Goal: Task Accomplishment & Management: Use online tool/utility

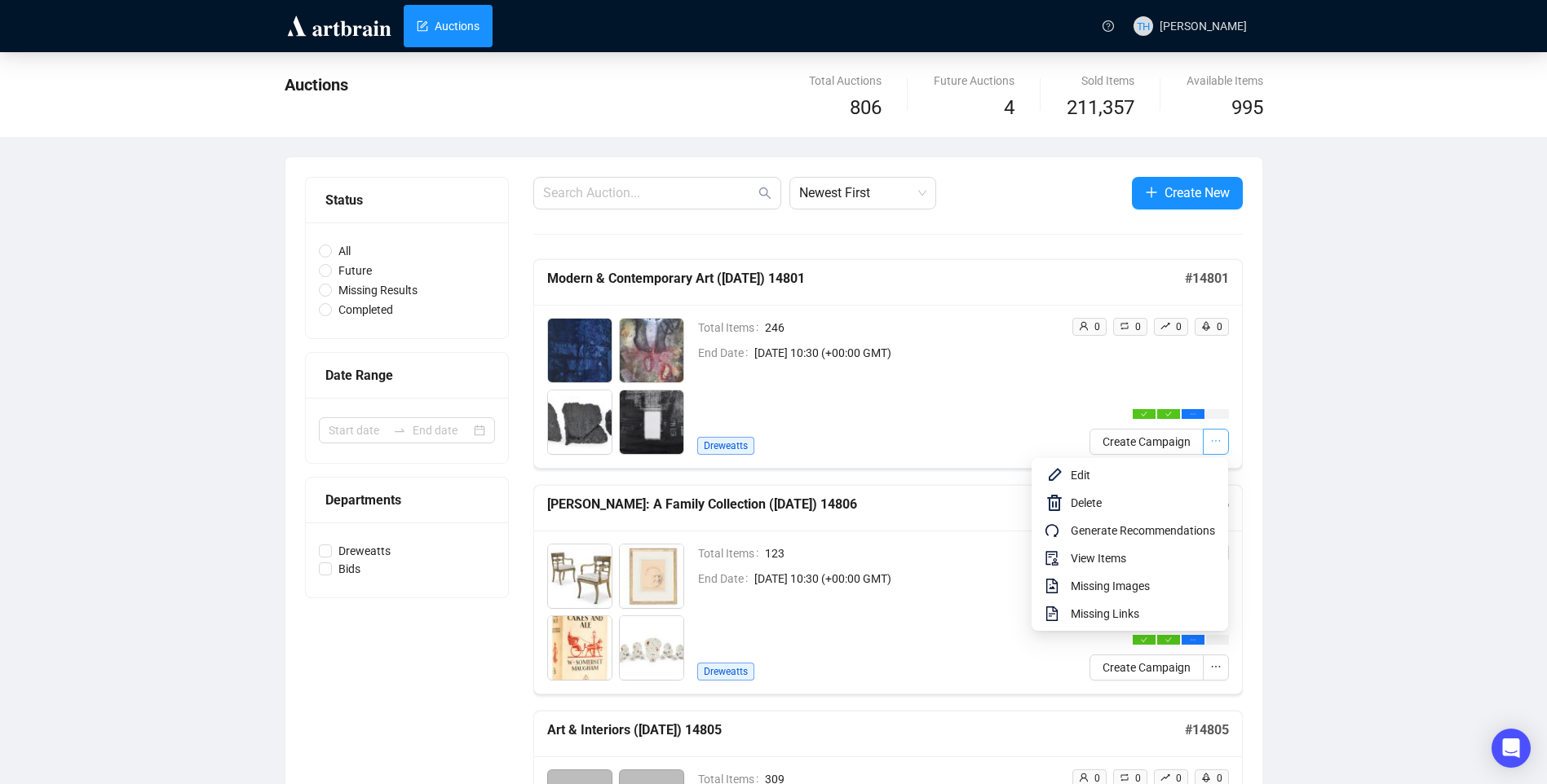
click at [1216, 442] on icon "ellipsis" at bounding box center [1216, 442] width 9 height 2
click at [1150, 564] on span "View Items" at bounding box center [1143, 558] width 144 height 18
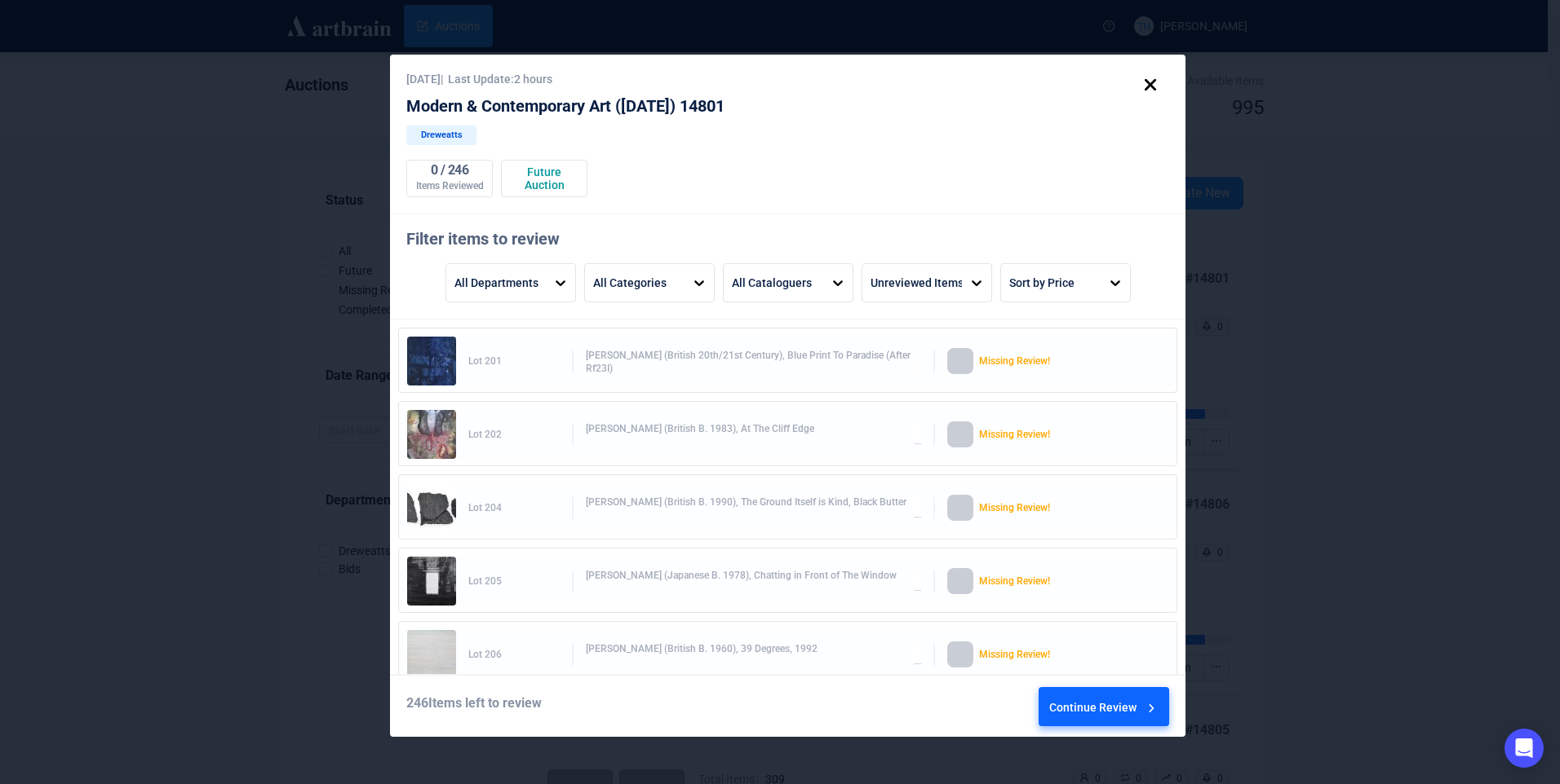
click at [1105, 704] on div "Continue Review" at bounding box center [1103, 710] width 110 height 44
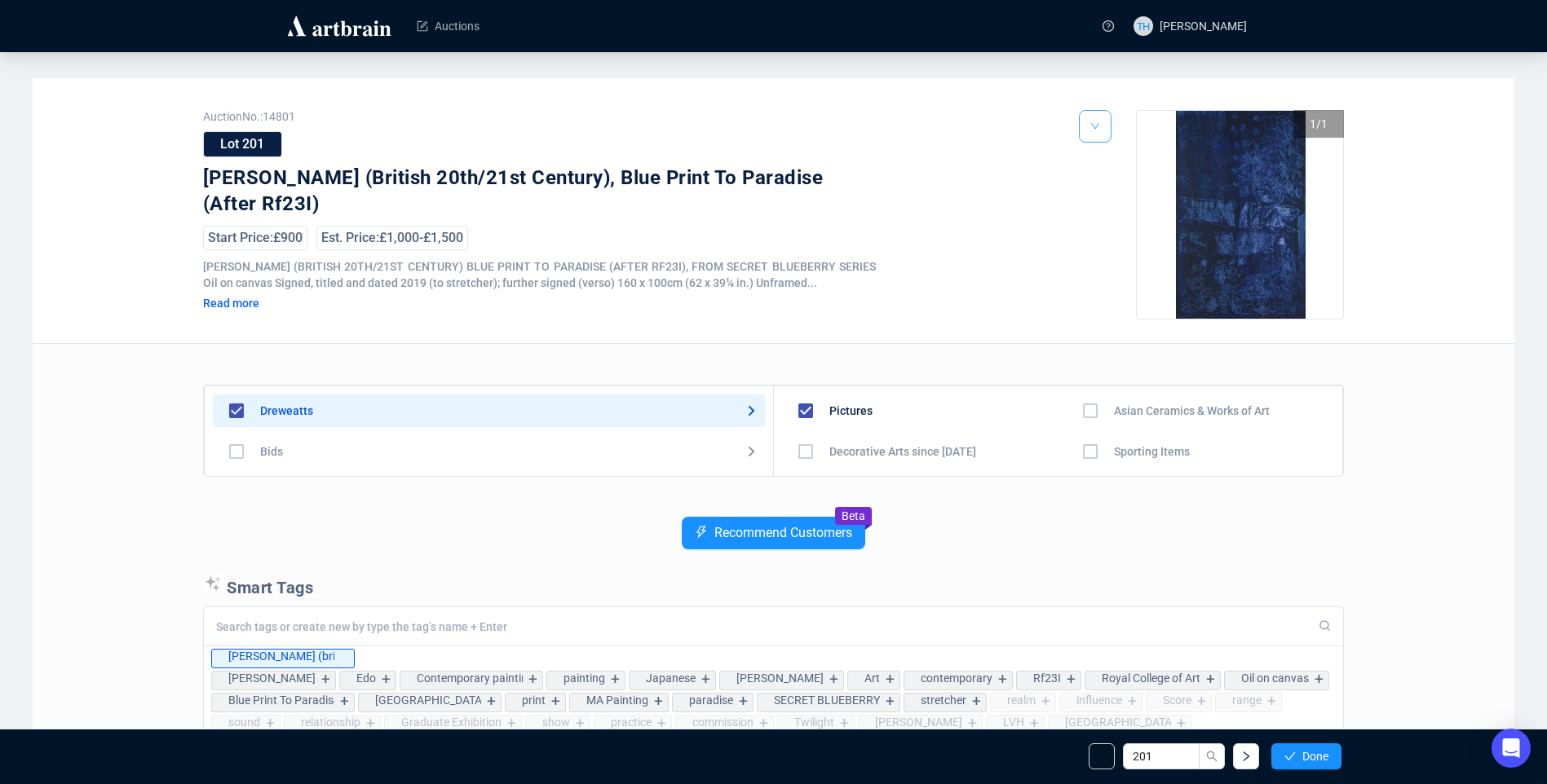
click at [1091, 128] on icon "down" at bounding box center [1095, 126] width 10 height 10
click at [1101, 187] on img at bounding box center [1098, 188] width 13 height 13
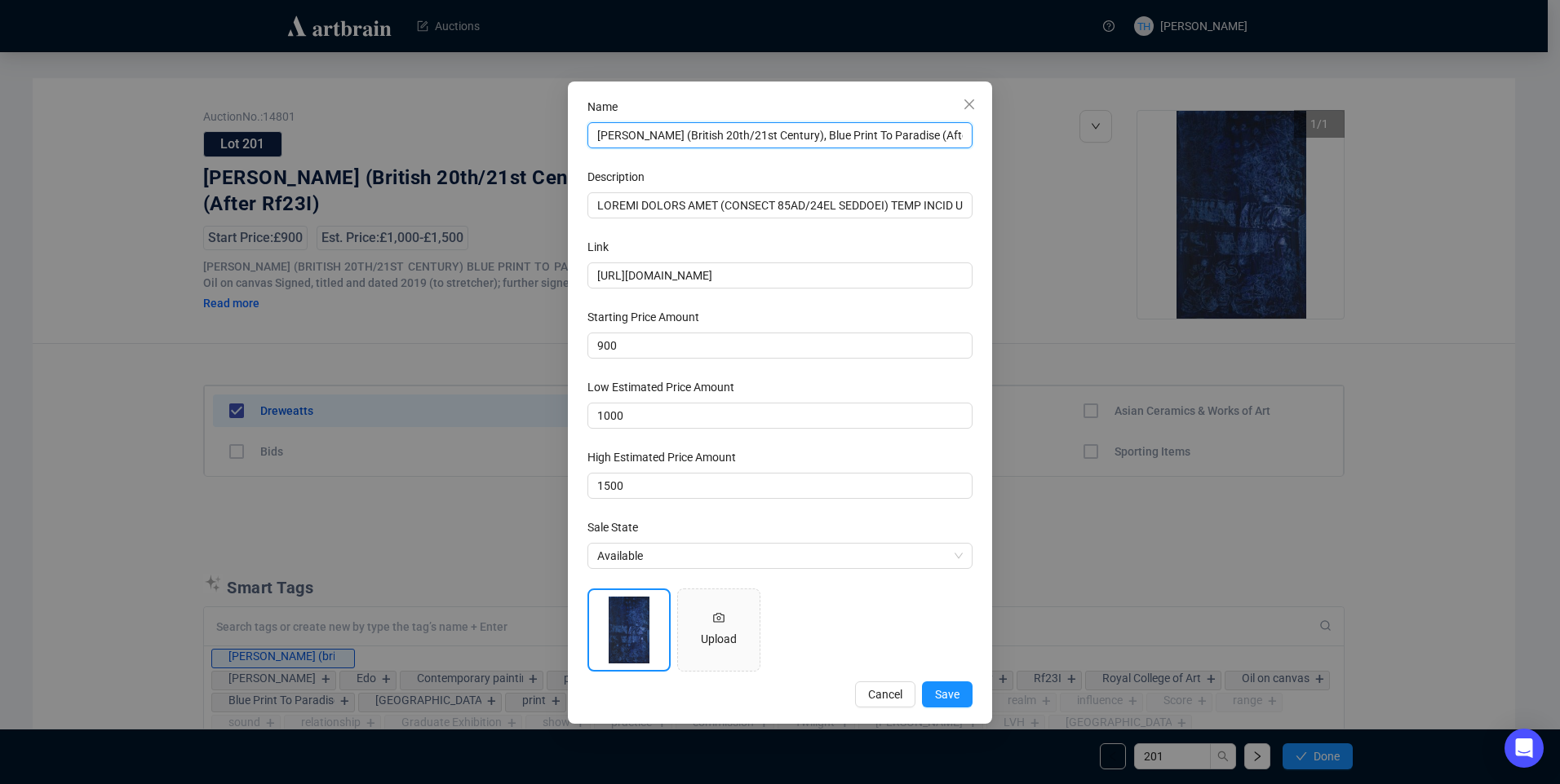
click at [959, 138] on input "[PERSON_NAME] (British 20th/21st Century), Blue Print To Paradise (After Rf23I)" at bounding box center [779, 135] width 385 height 26
click at [943, 137] on input "[PERSON_NAME] (British 20th/21st Century), Blue Print To Paradise (After Rf23I)" at bounding box center [779, 135] width 385 height 26
type input "[PERSON_NAME] (British 20th/21st Century), Blue Print To Paradise (After RF23I)"
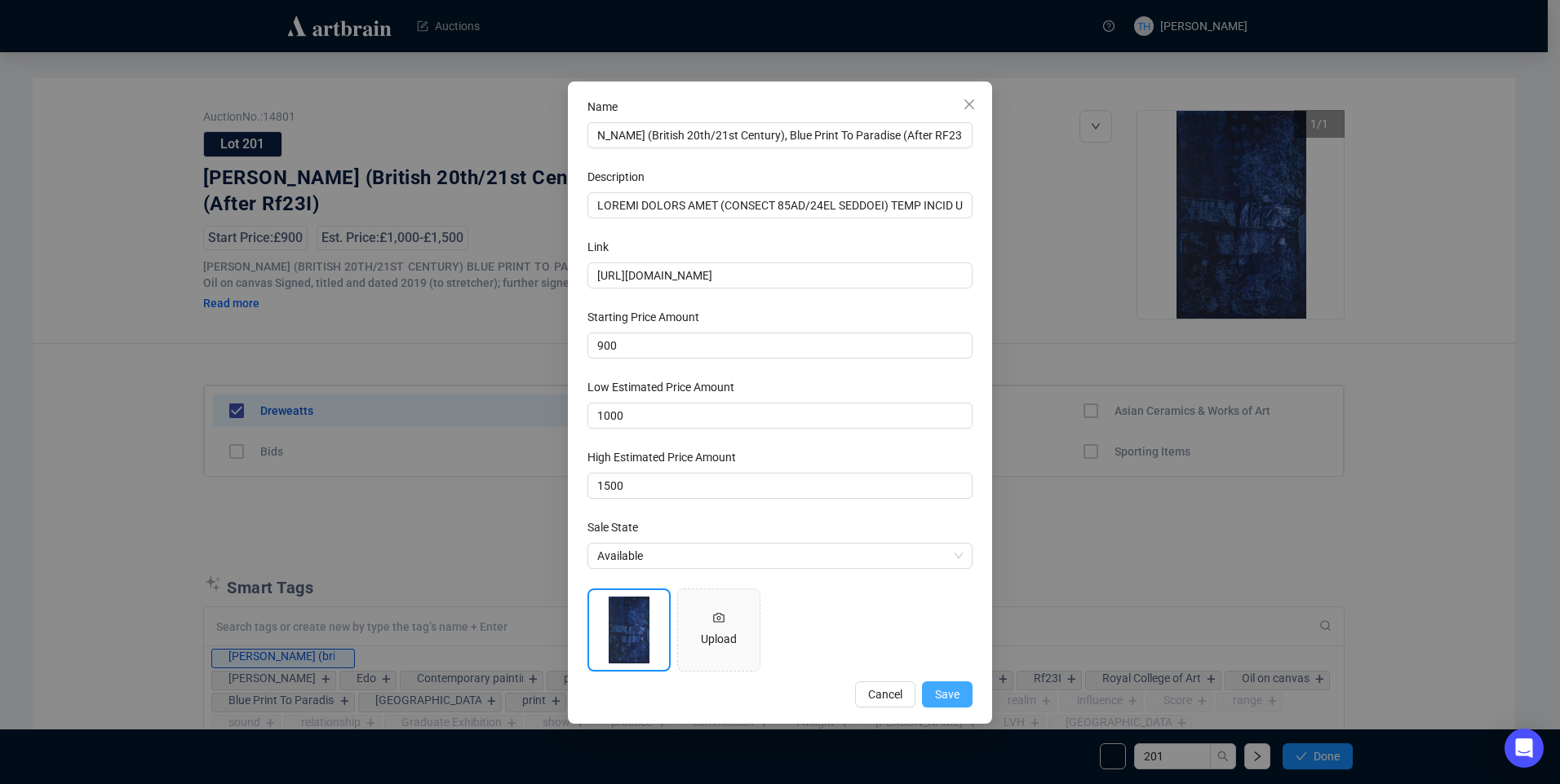
click at [956, 695] on span "Save" at bounding box center [947, 694] width 24 height 18
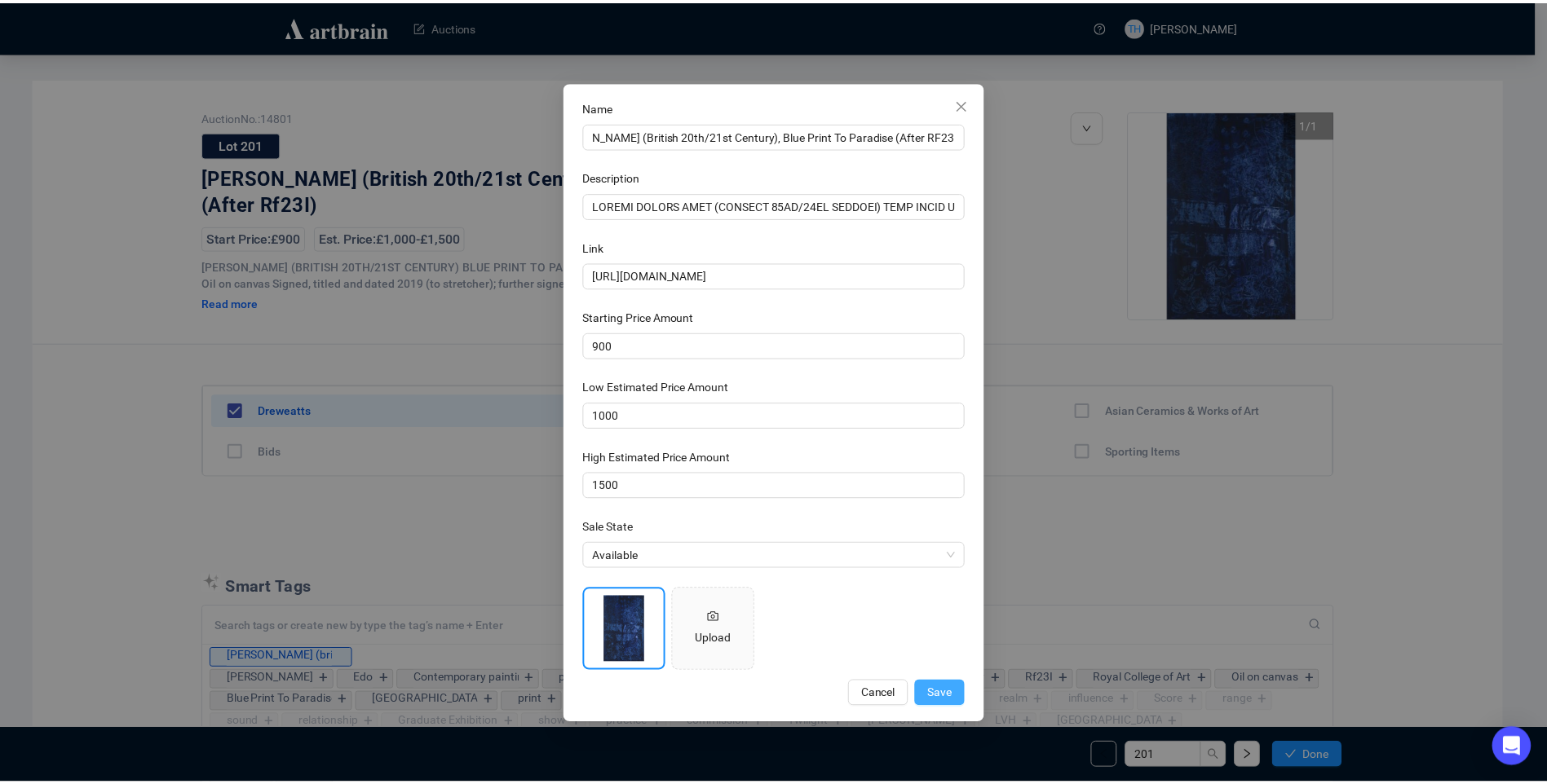
scroll to position [0, 0]
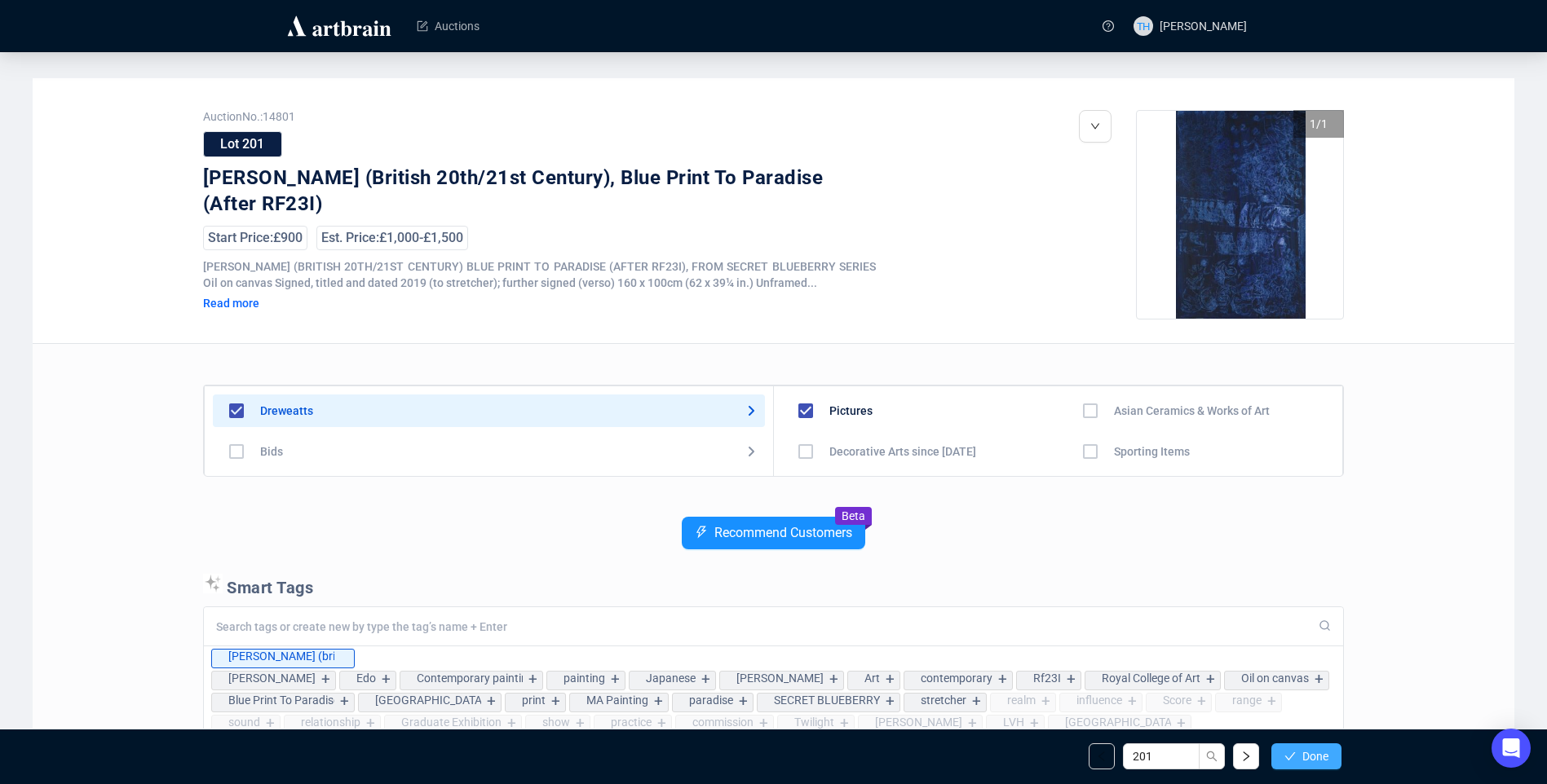
click at [1297, 752] on button "Done" at bounding box center [1307, 756] width 70 height 26
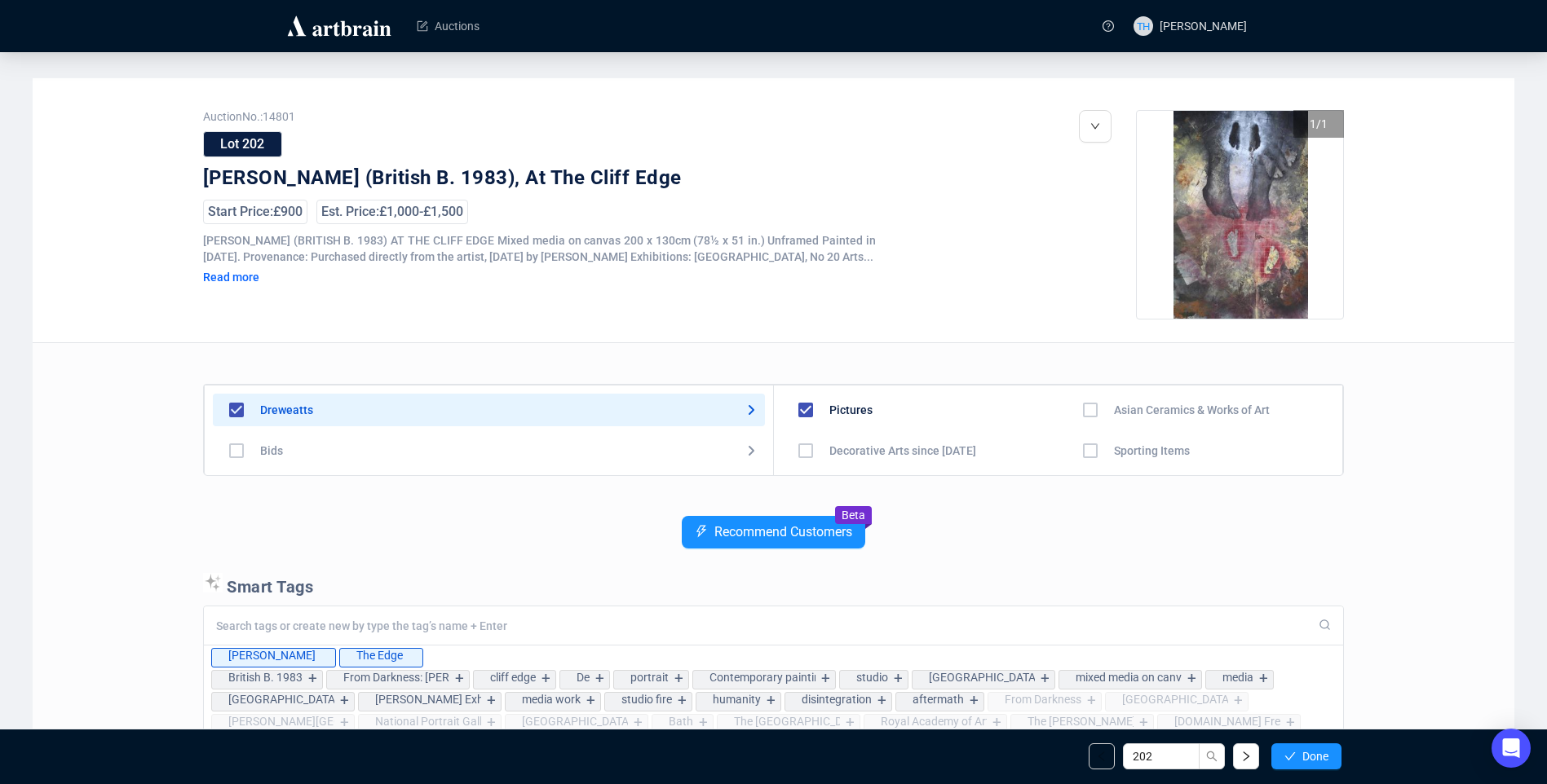
click at [1297, 752] on button "Done" at bounding box center [1307, 756] width 70 height 26
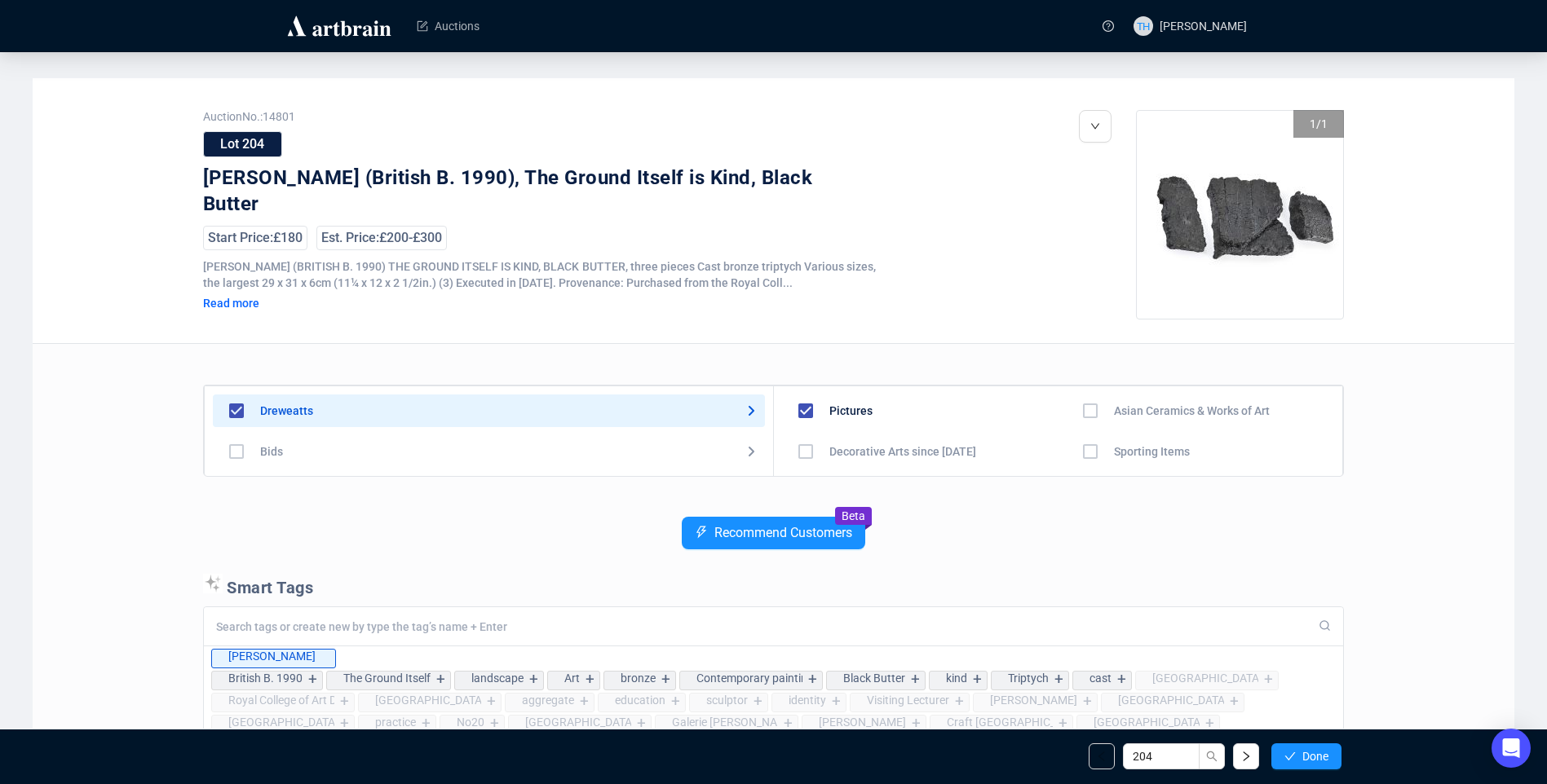
click at [1297, 752] on button "Done" at bounding box center [1307, 756] width 70 height 26
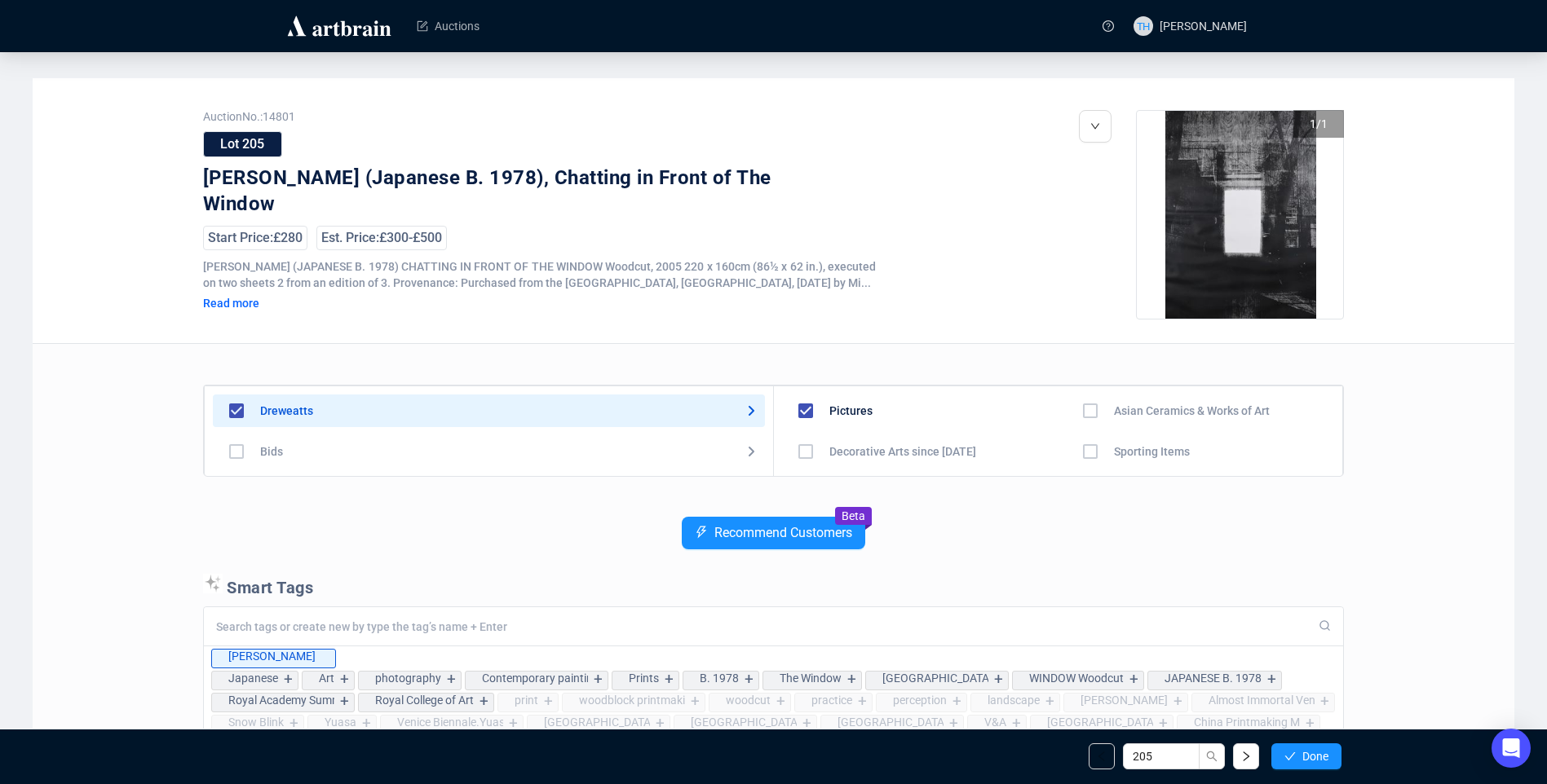
click at [1297, 752] on button "Done" at bounding box center [1307, 756] width 70 height 26
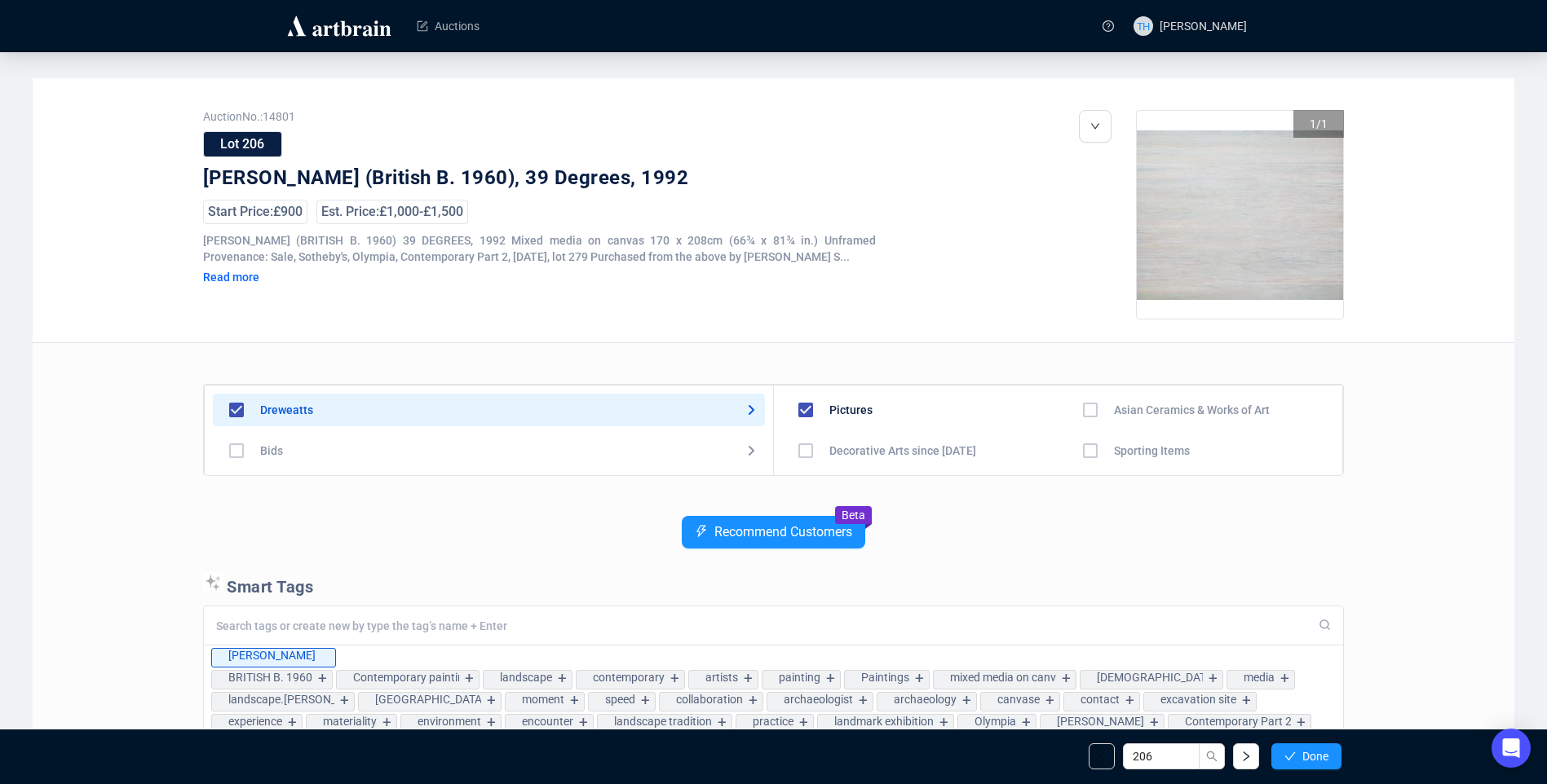
click at [1297, 752] on button "Done" at bounding box center [1307, 756] width 70 height 26
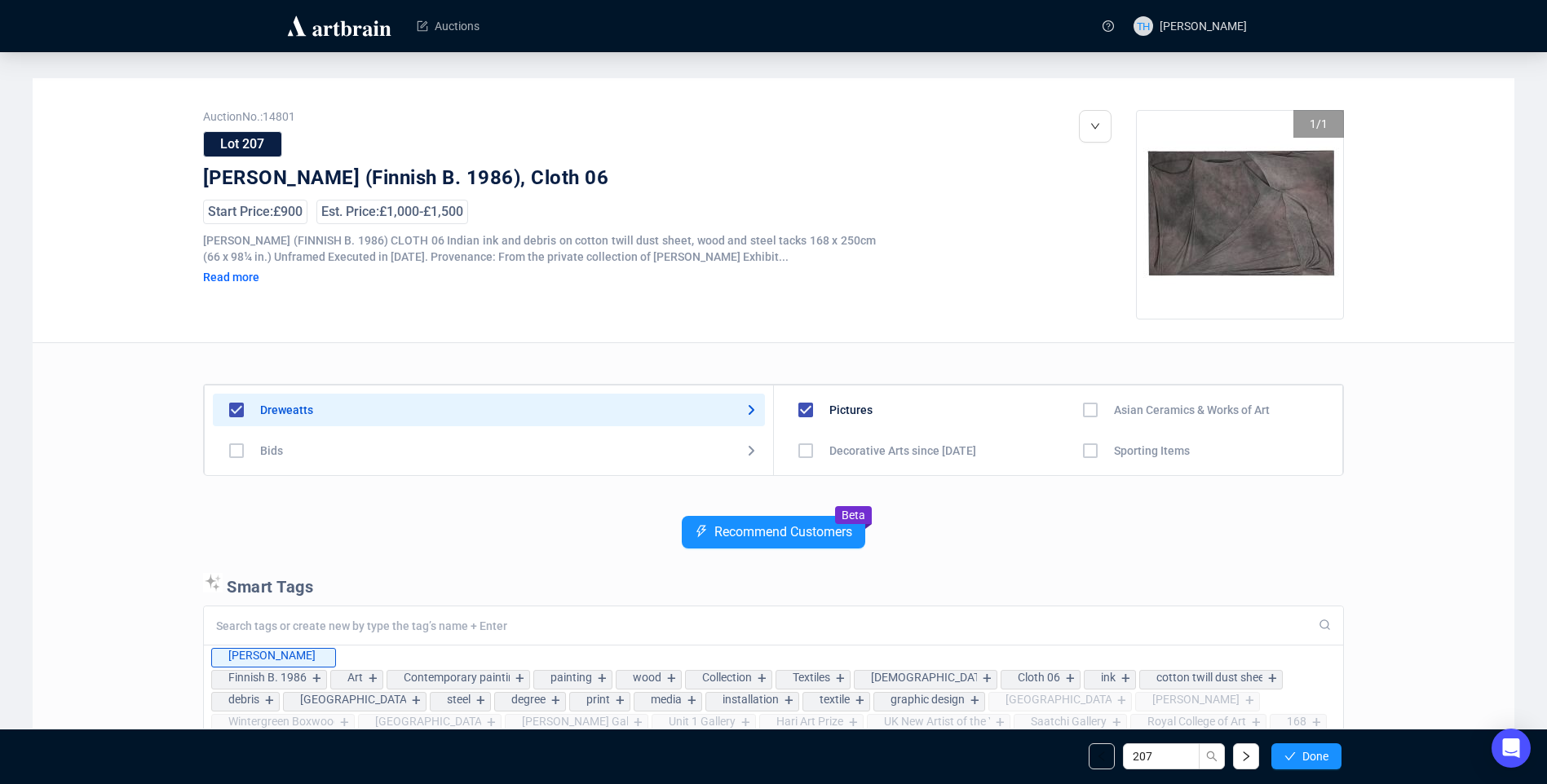
click at [1297, 752] on button "Done" at bounding box center [1307, 756] width 70 height 26
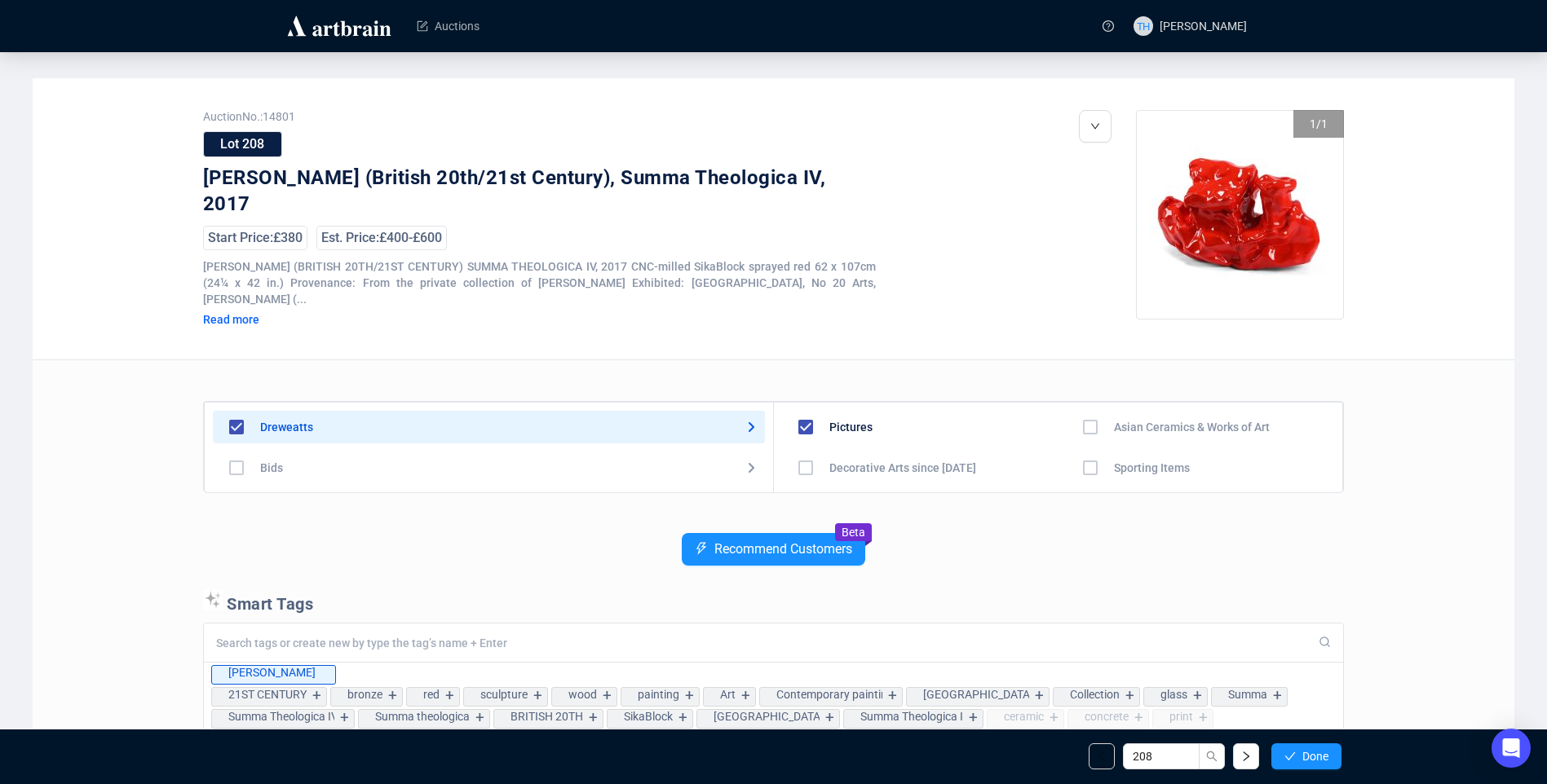
click at [1297, 752] on button "Done" at bounding box center [1307, 756] width 70 height 26
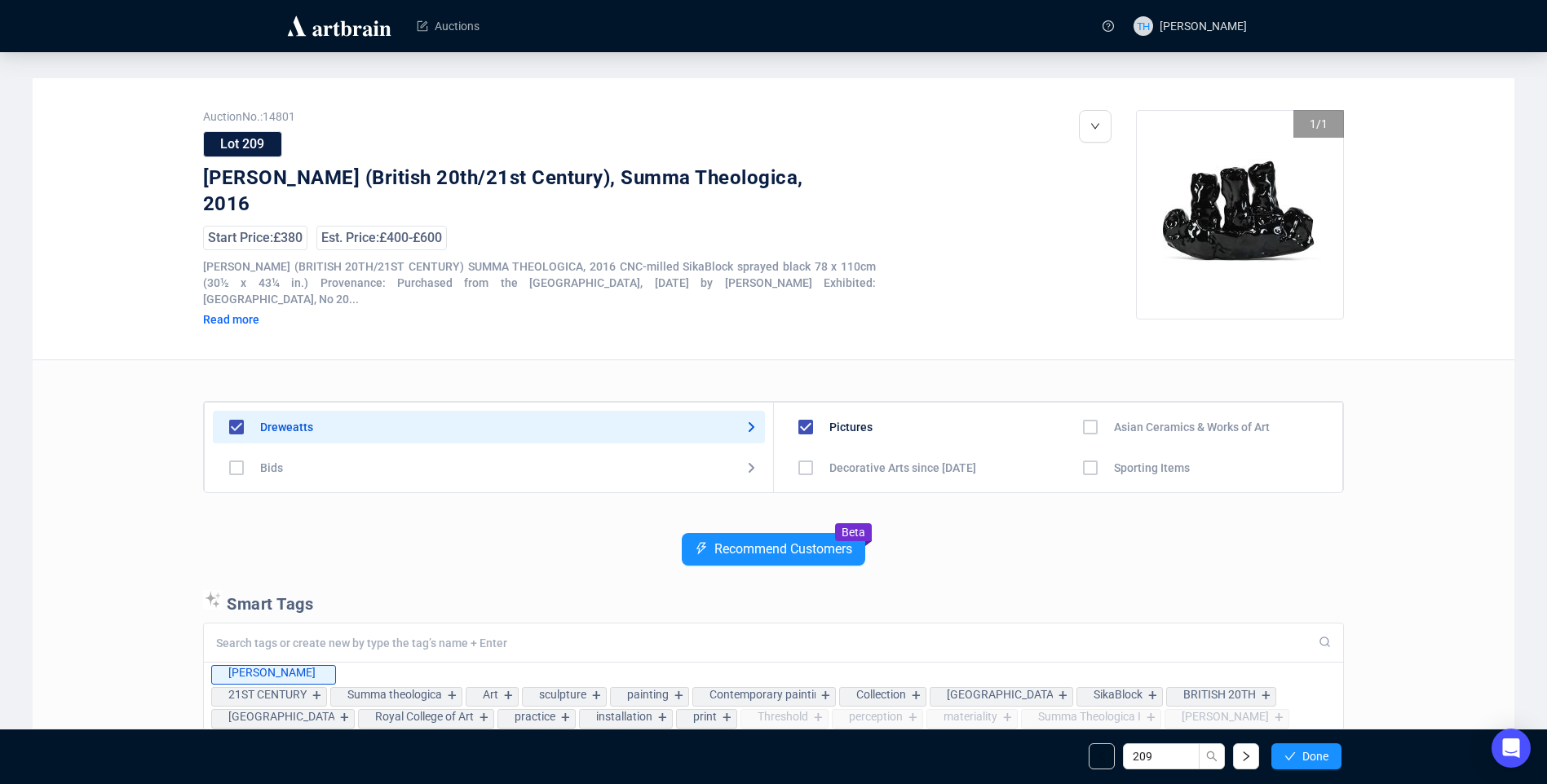
click at [1297, 752] on button "Done" at bounding box center [1307, 756] width 70 height 26
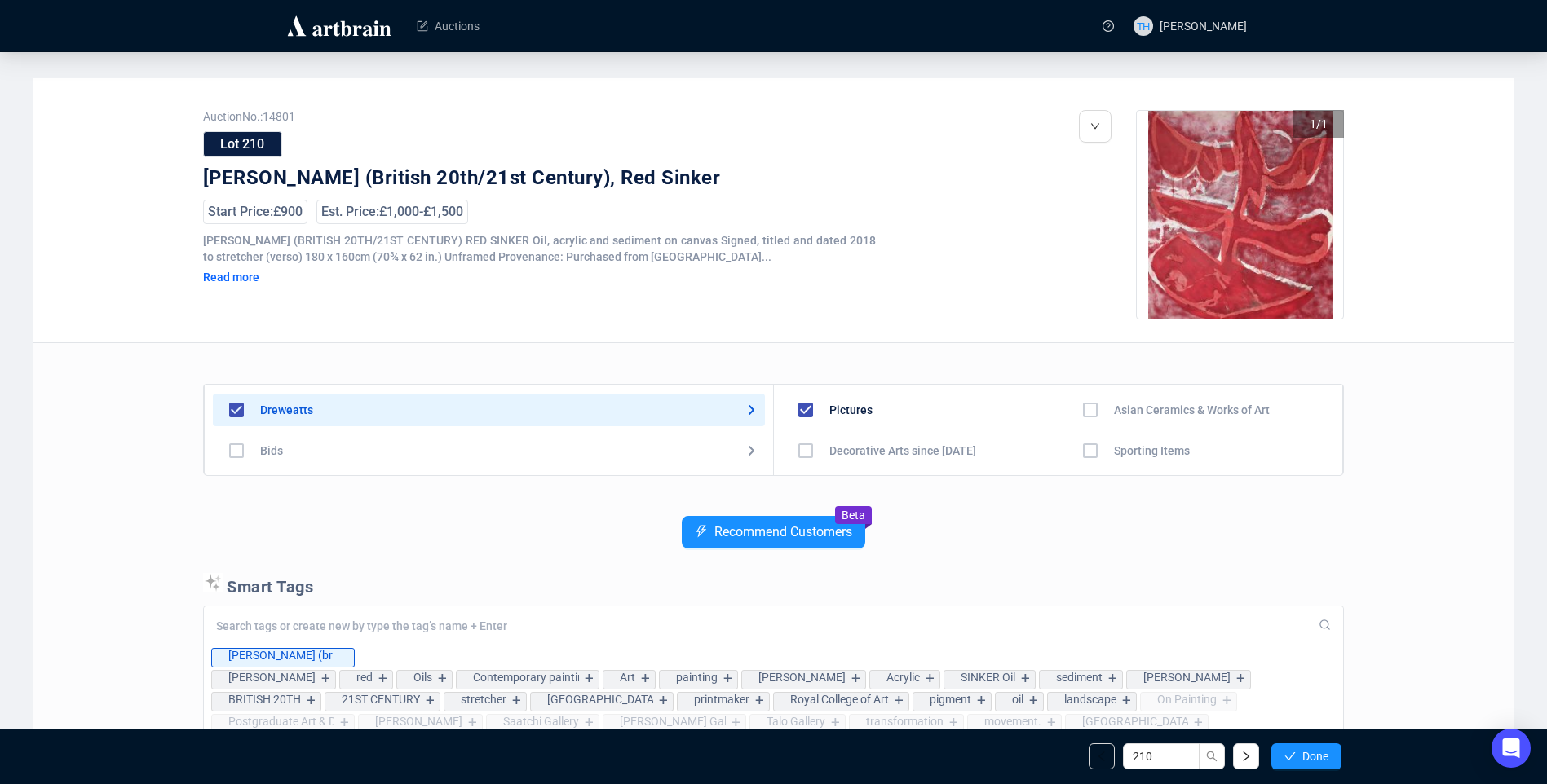
click at [1297, 752] on button "Done" at bounding box center [1307, 756] width 70 height 26
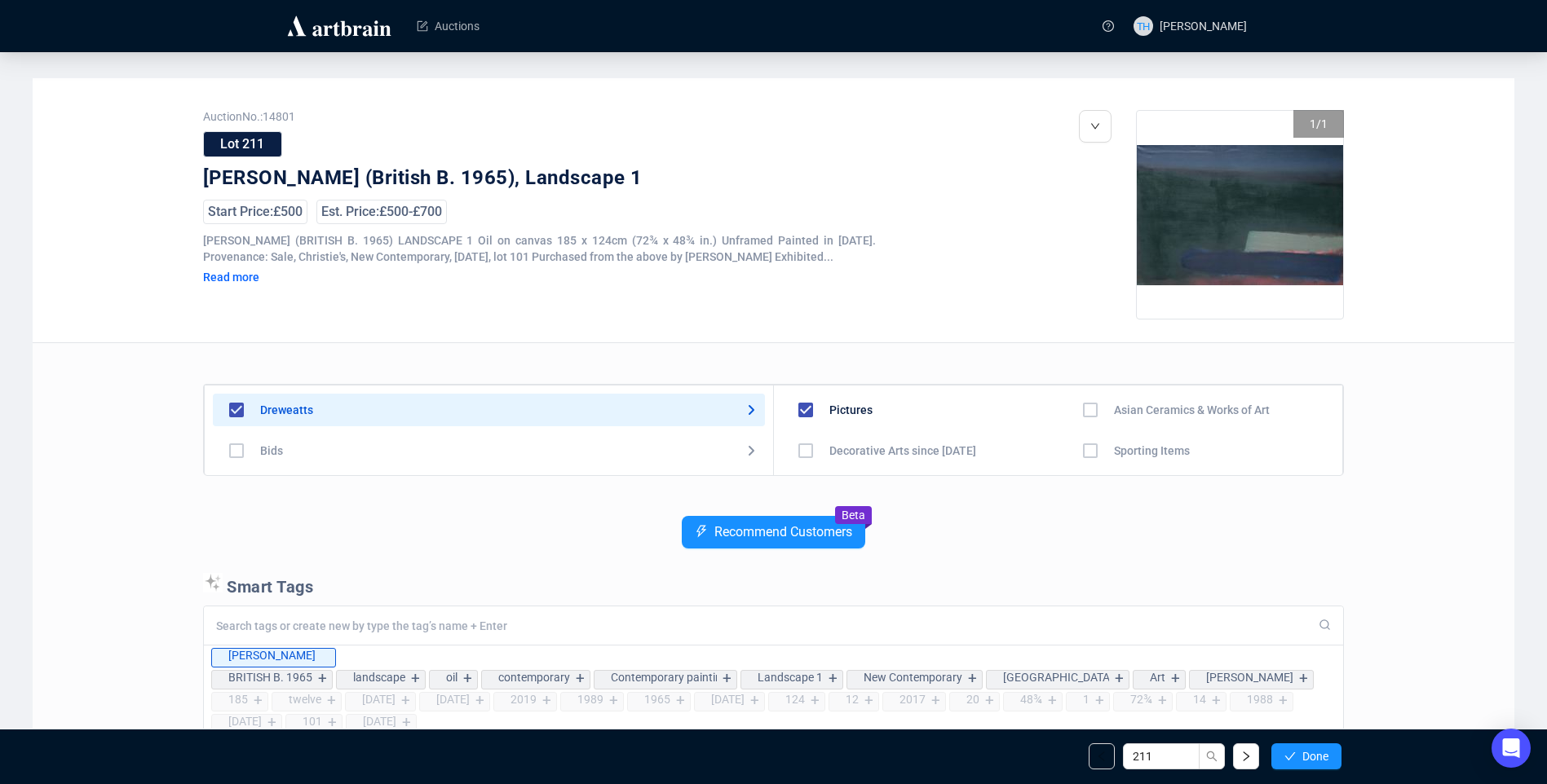
click at [1297, 752] on button "Done" at bounding box center [1307, 756] width 70 height 26
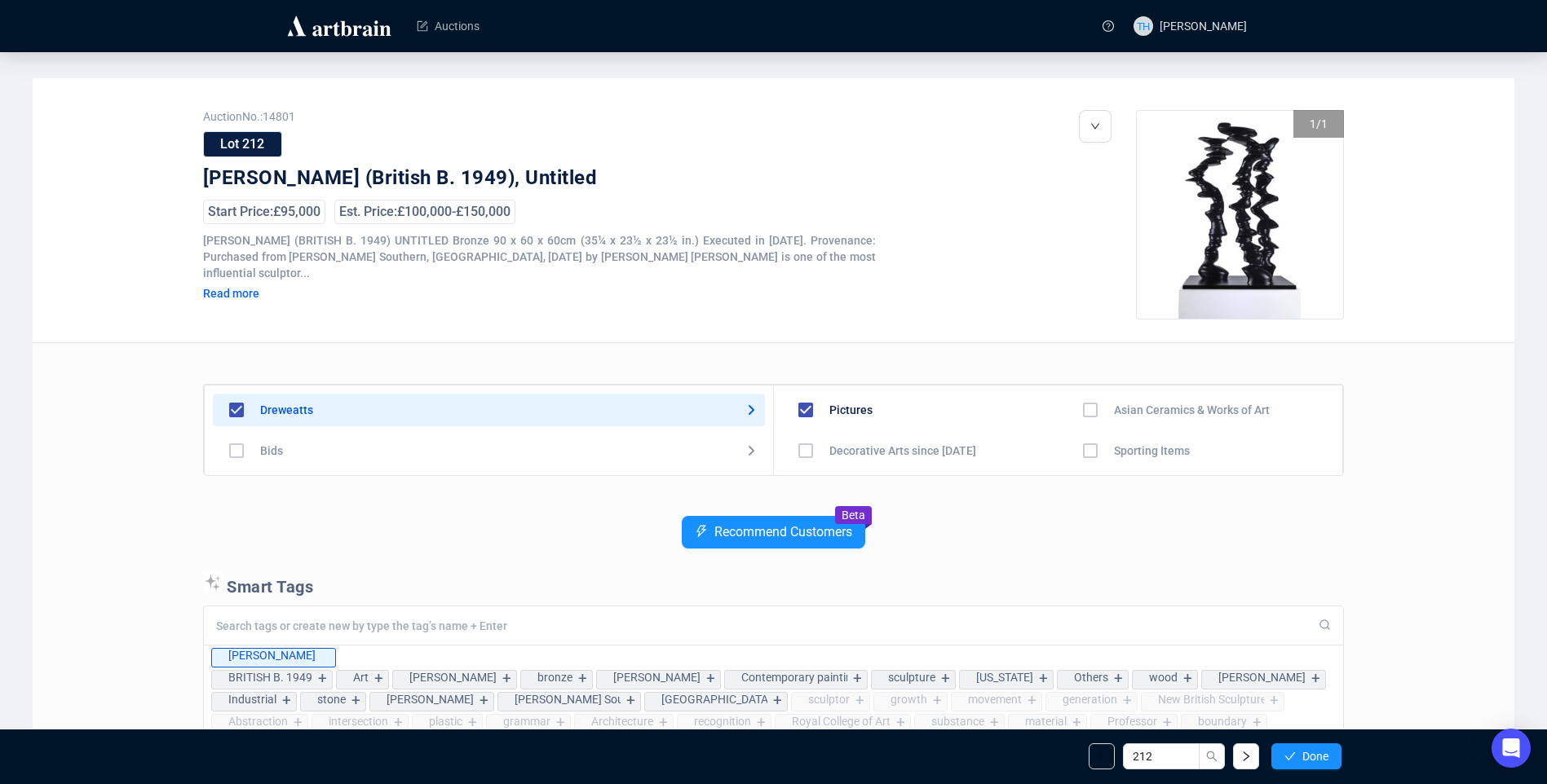
click at [1297, 752] on button "Done" at bounding box center [1307, 756] width 70 height 26
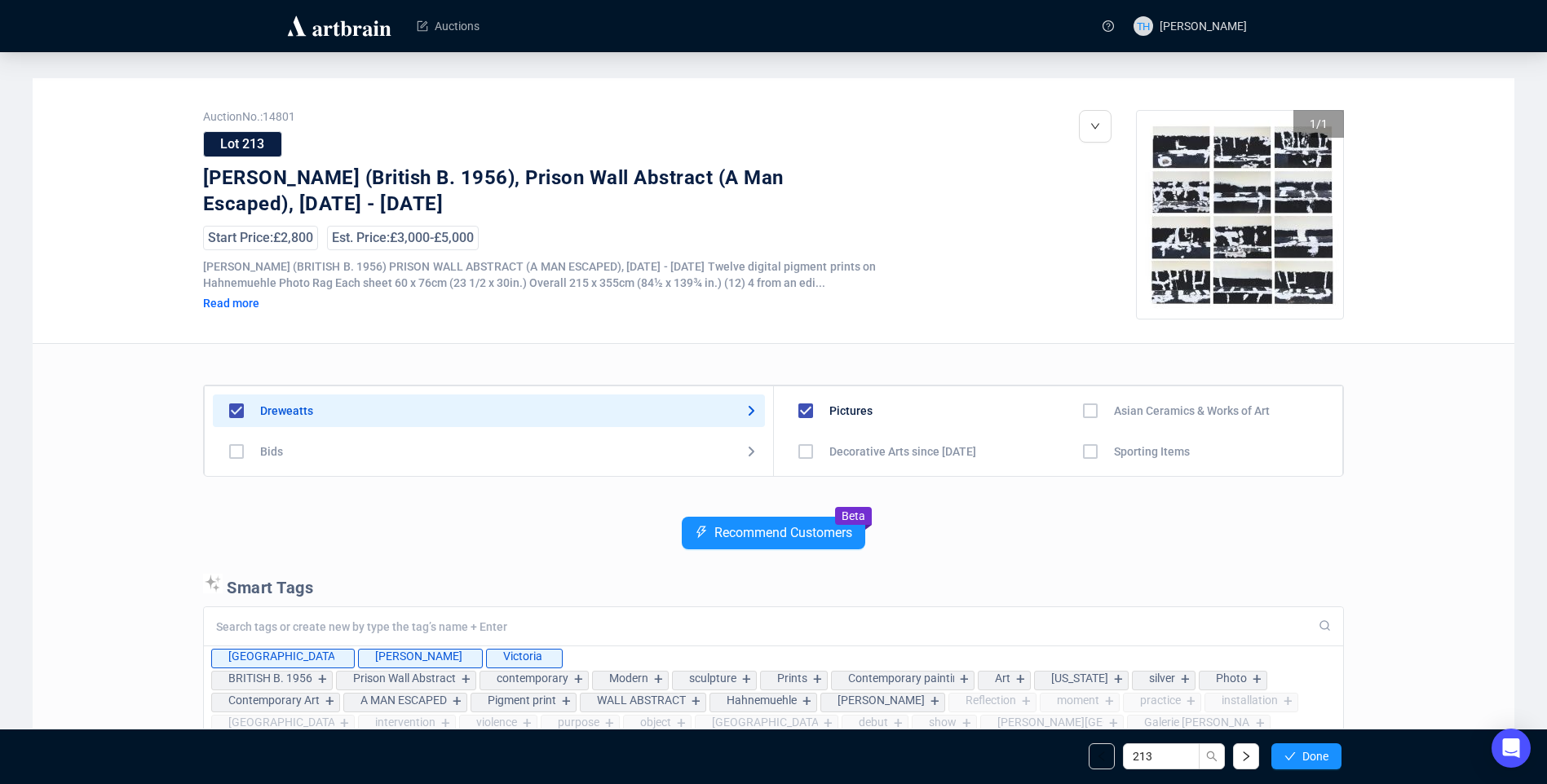
click at [1297, 752] on button "Done" at bounding box center [1307, 756] width 70 height 26
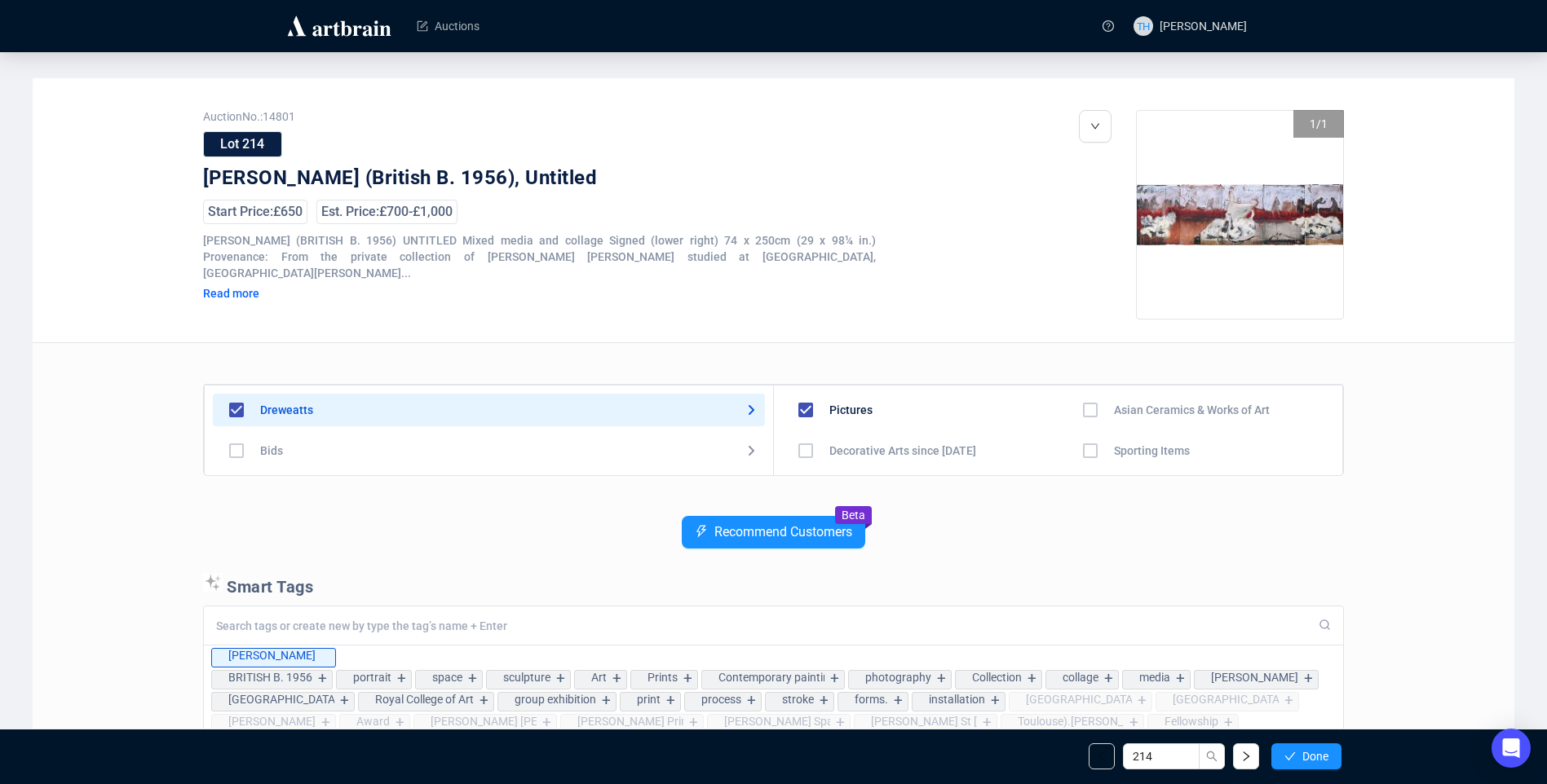
click at [1297, 752] on button "Done" at bounding box center [1307, 756] width 70 height 26
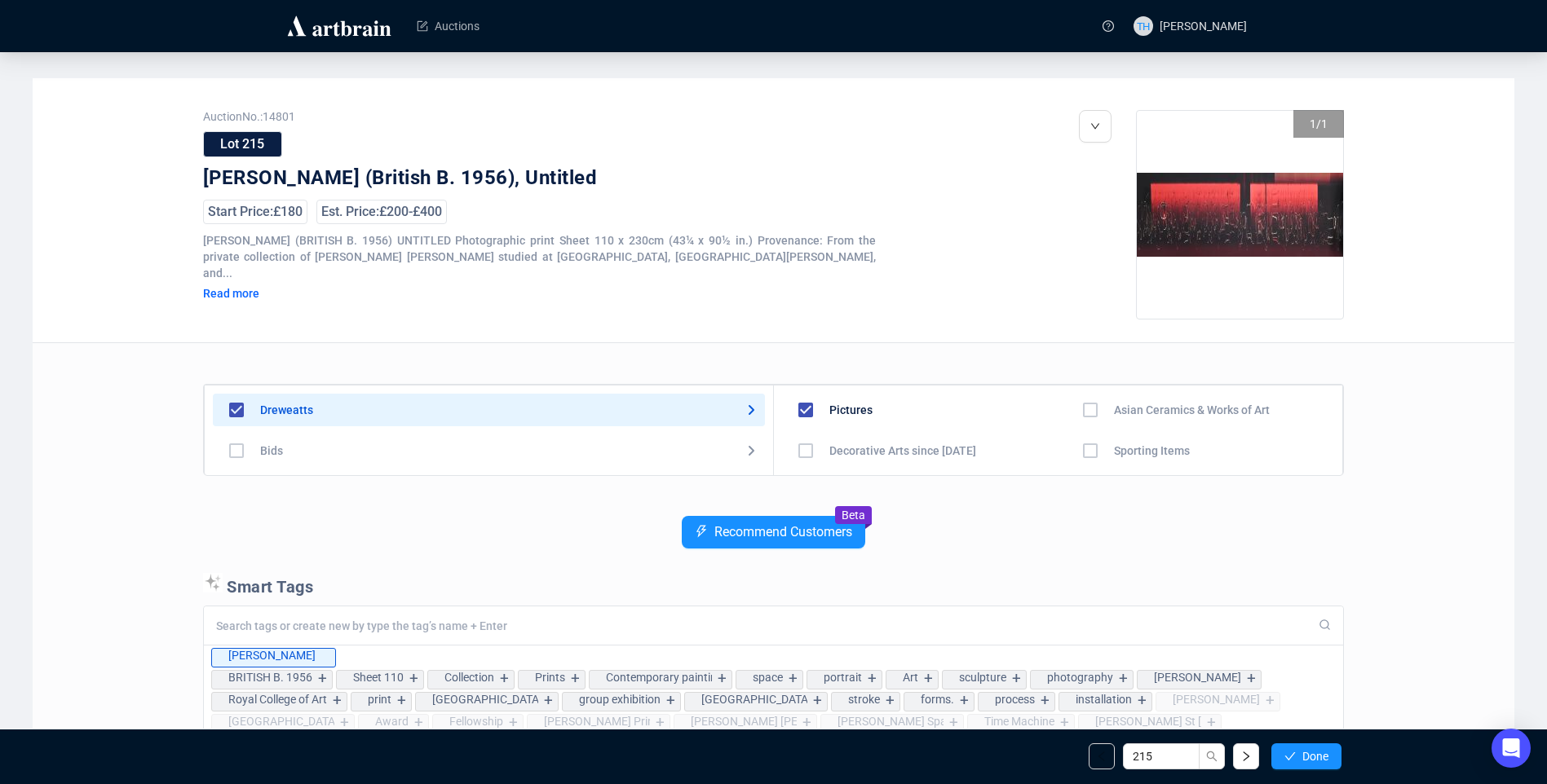
click at [1297, 752] on button "Done" at bounding box center [1307, 756] width 70 height 26
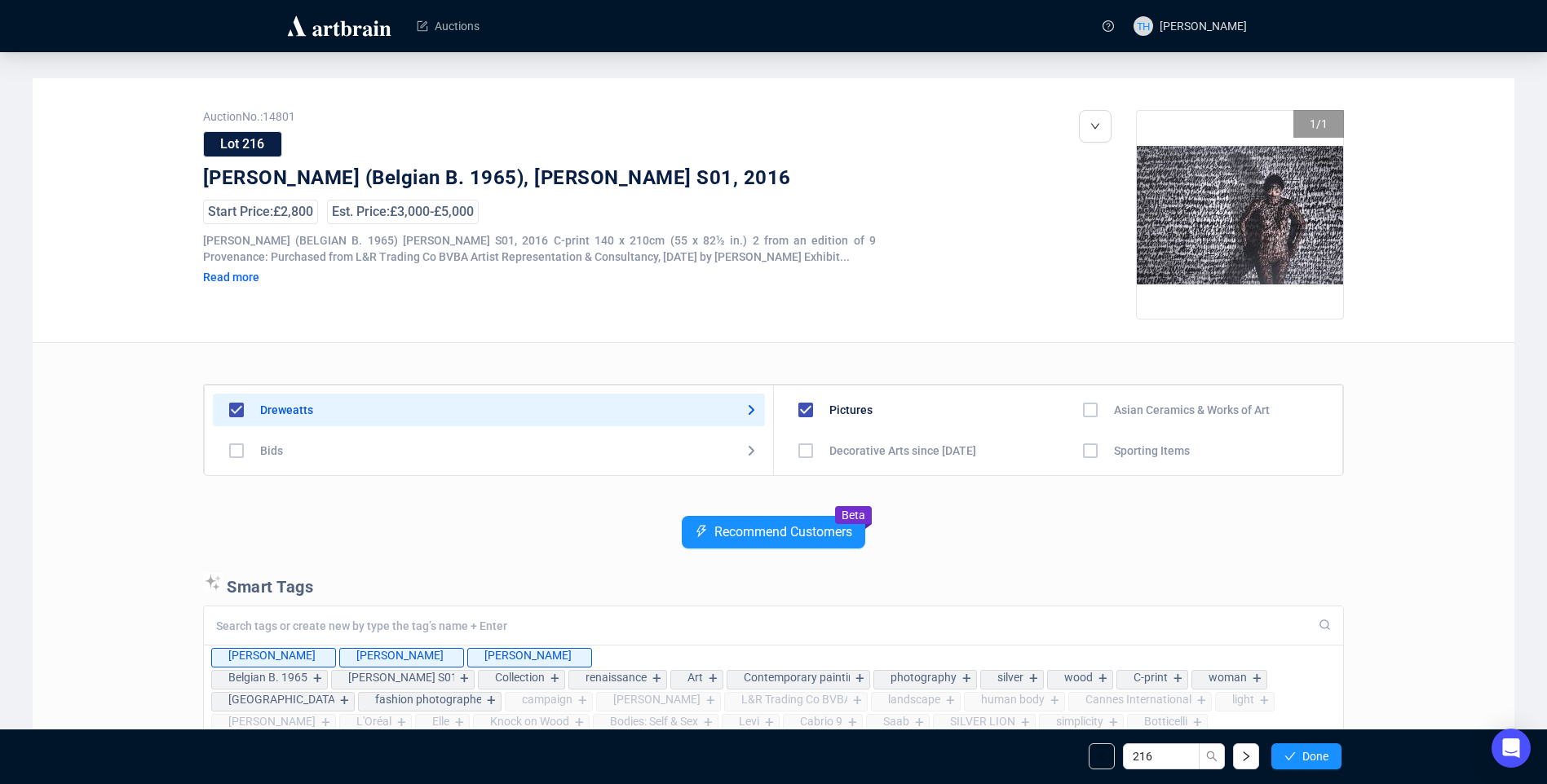
click at [1297, 752] on button "Done" at bounding box center [1307, 756] width 70 height 26
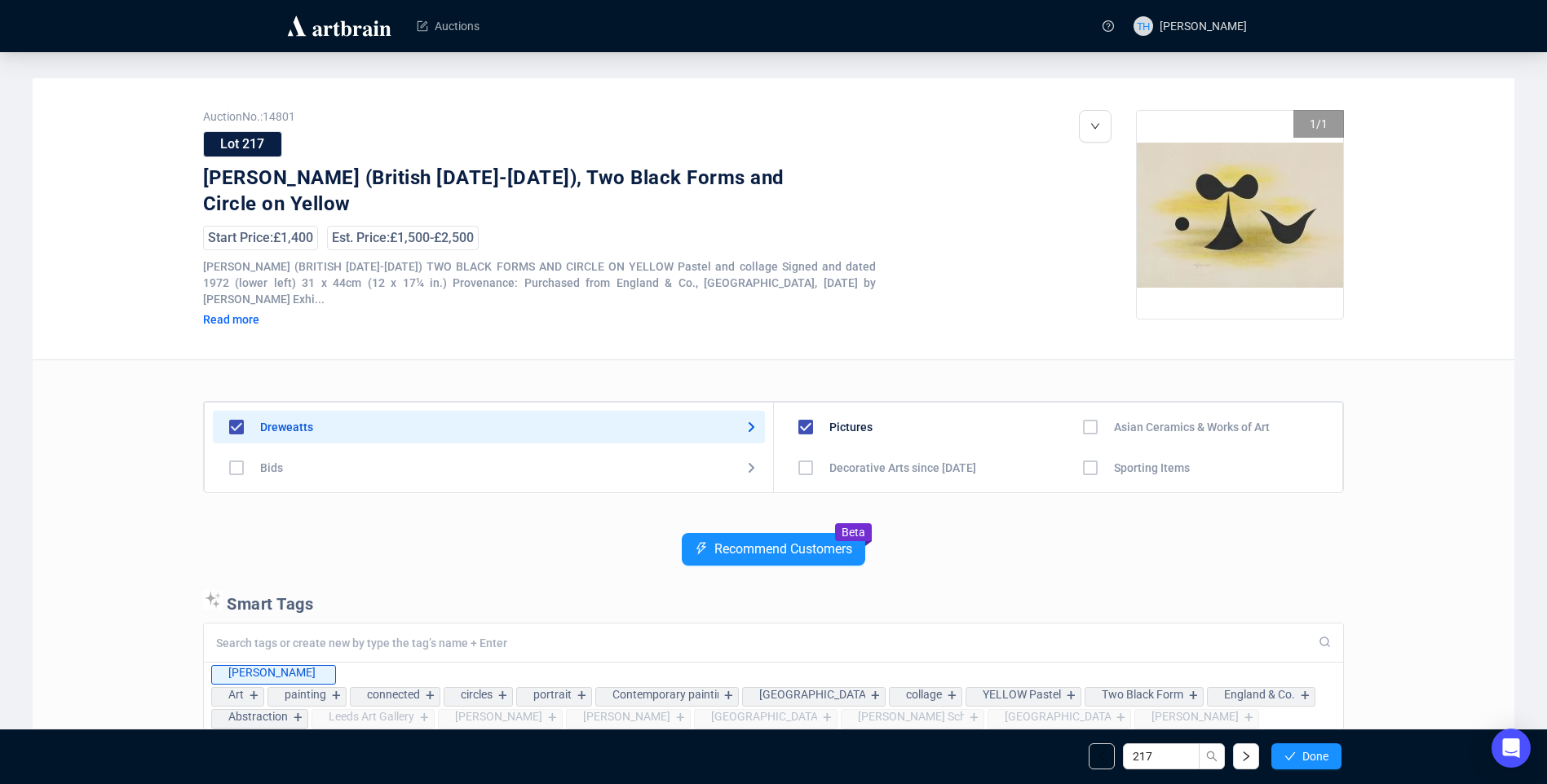
click at [1297, 752] on button "Done" at bounding box center [1307, 756] width 70 height 26
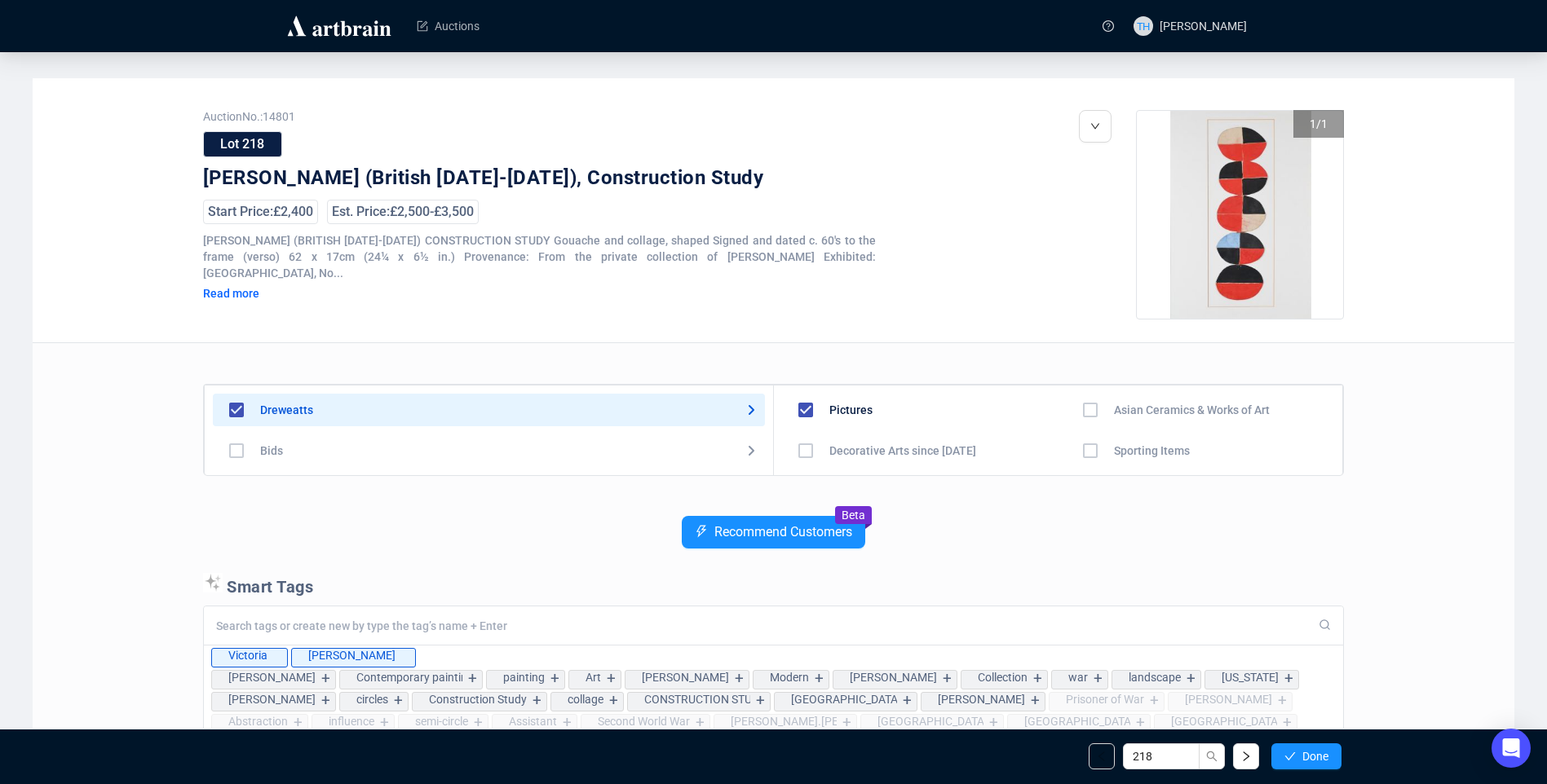
click at [1297, 752] on button "Done" at bounding box center [1307, 756] width 70 height 26
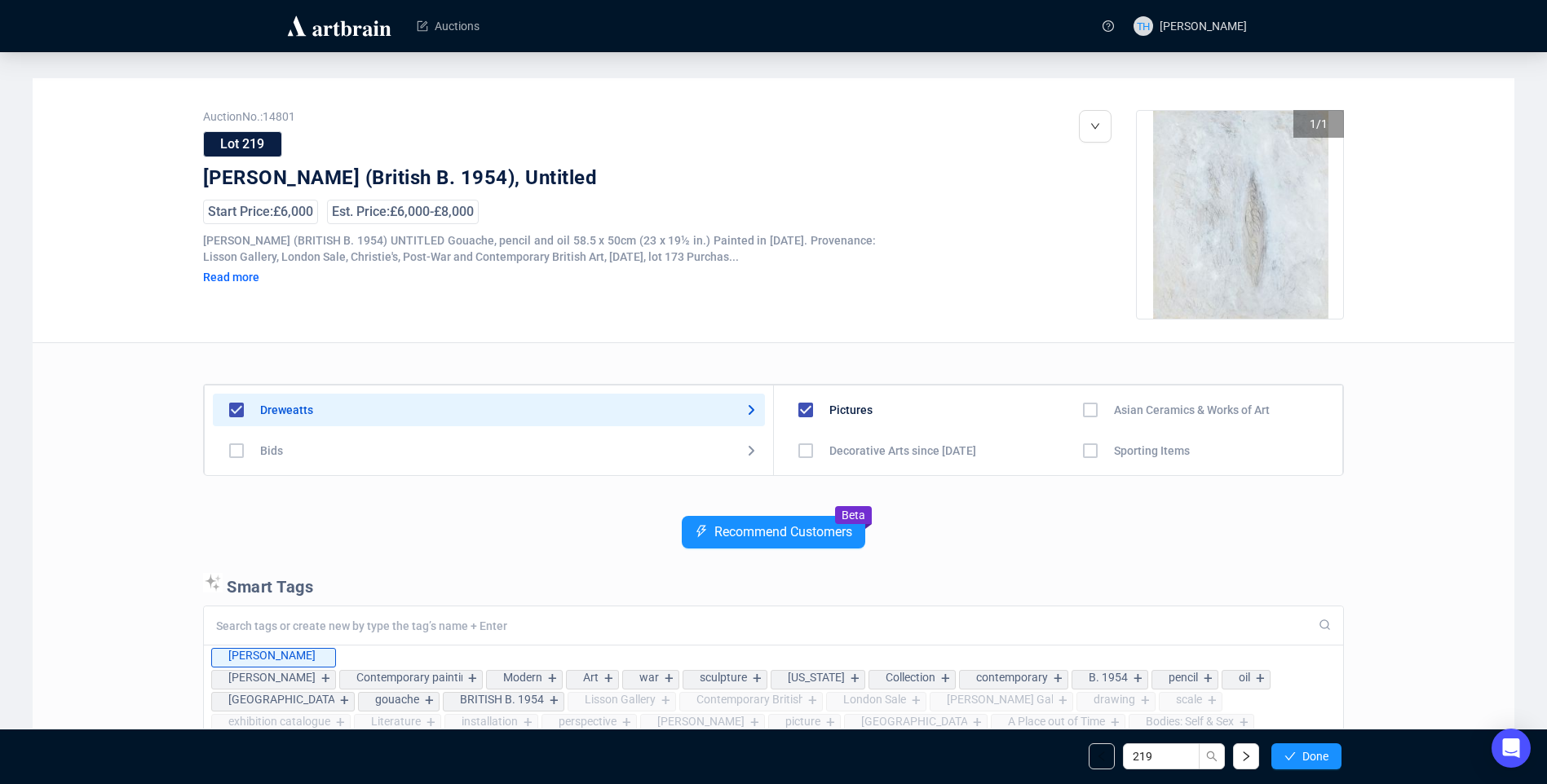
click at [1297, 752] on button "Done" at bounding box center [1307, 756] width 70 height 26
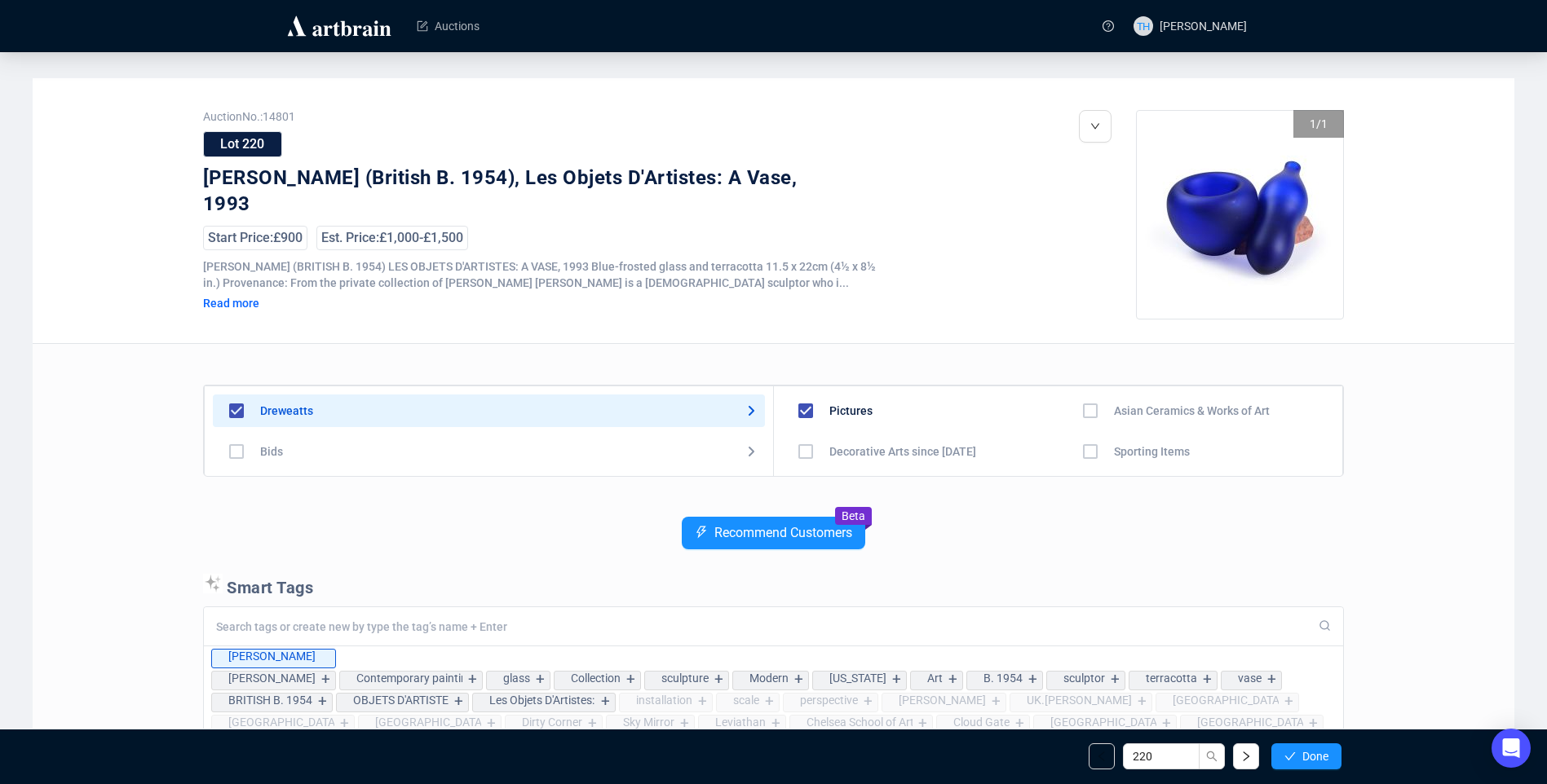
click at [1297, 752] on button "Done" at bounding box center [1307, 756] width 70 height 26
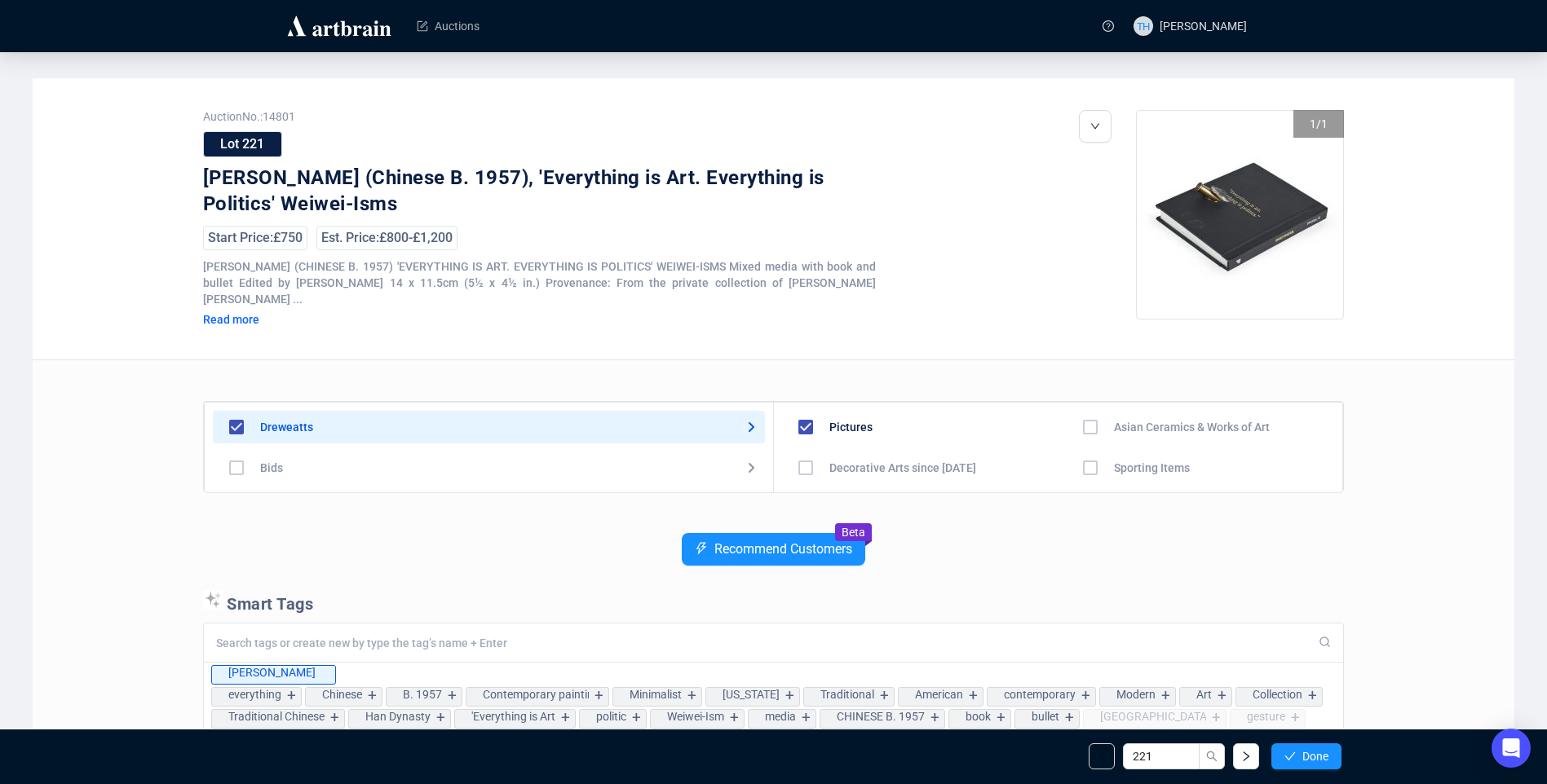
click at [1297, 752] on button "Done" at bounding box center [1307, 756] width 70 height 26
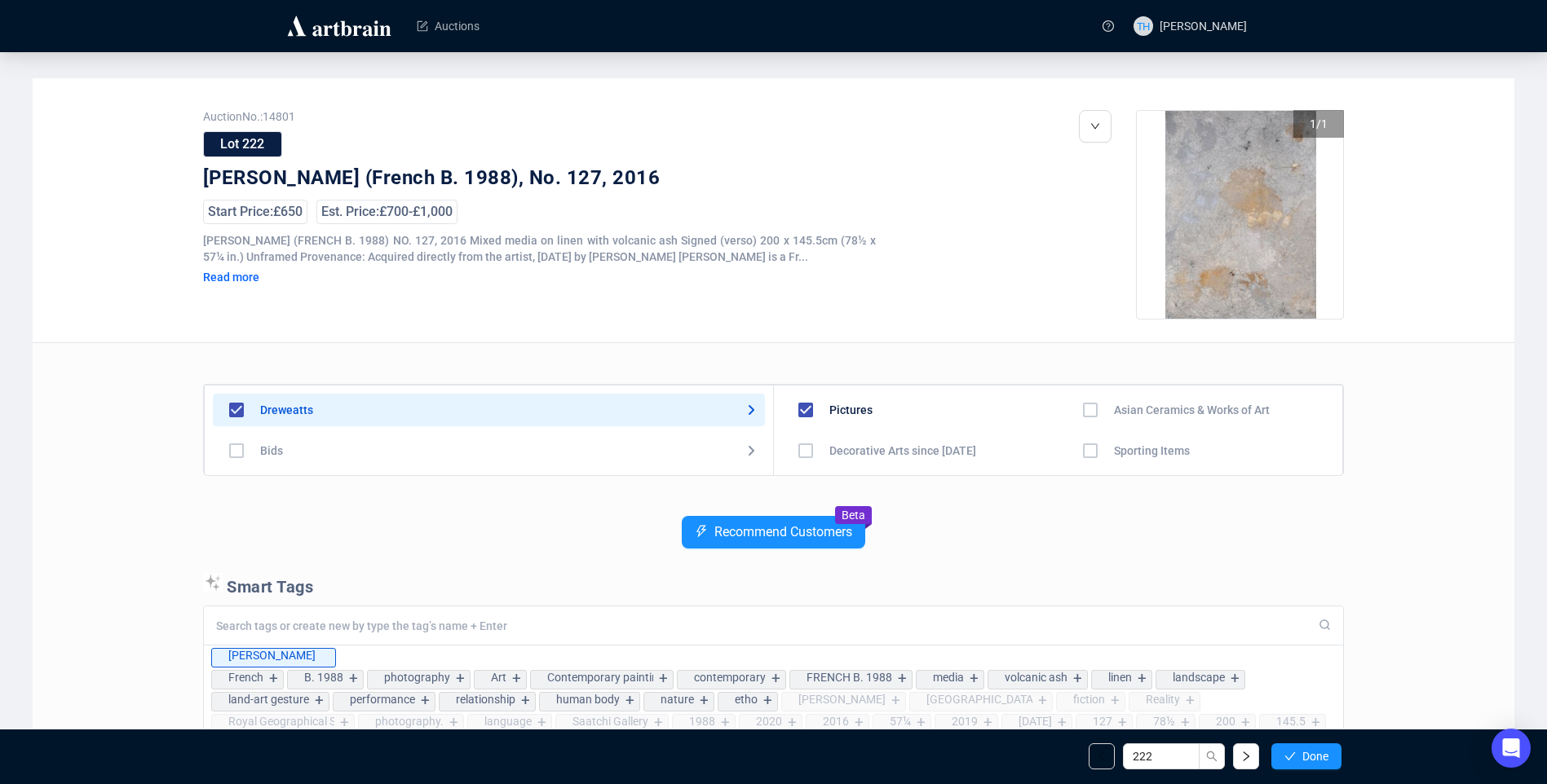
click at [1297, 752] on button "Done" at bounding box center [1307, 756] width 70 height 26
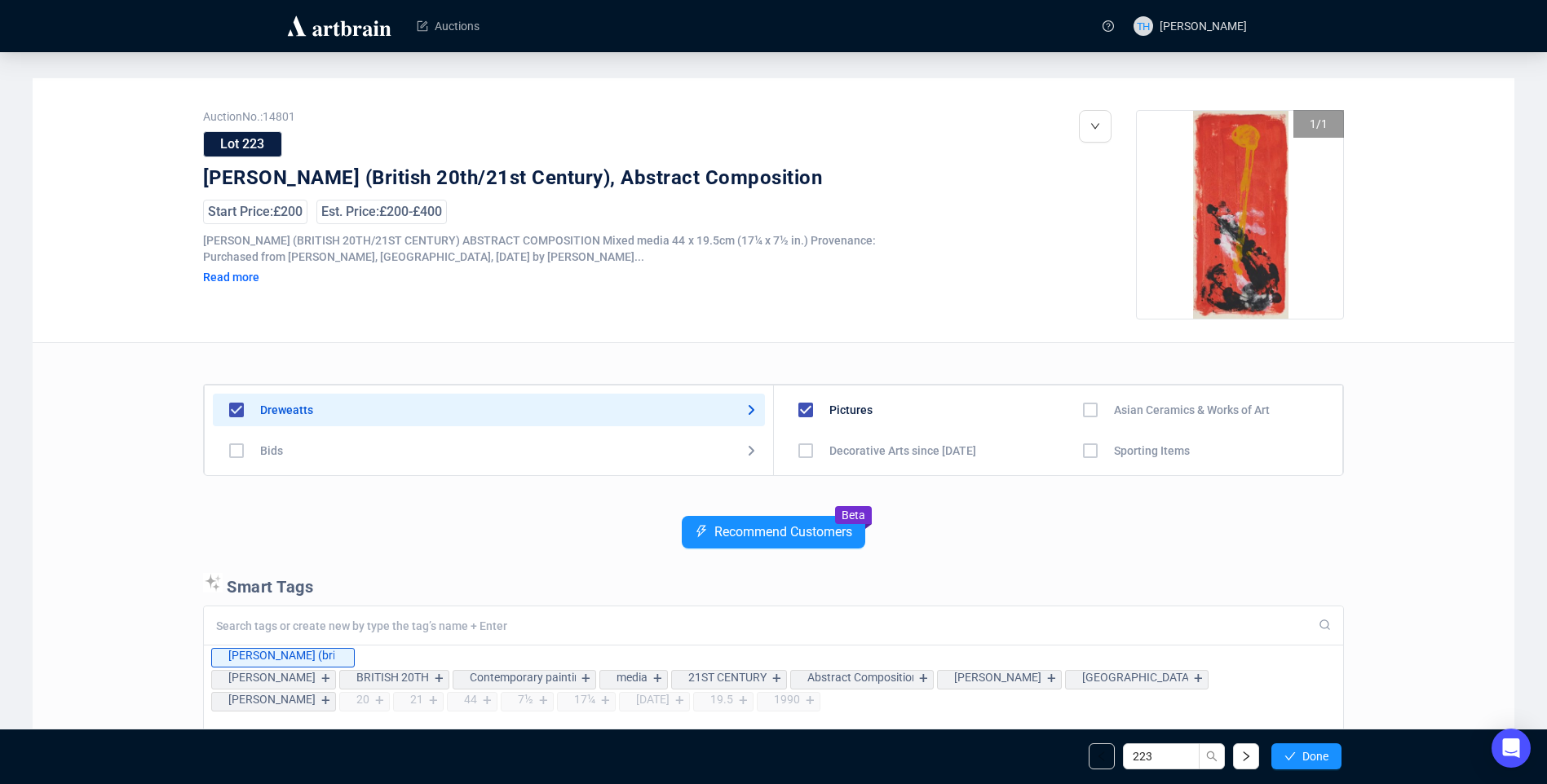
click at [1297, 752] on button "Done" at bounding box center [1307, 756] width 70 height 26
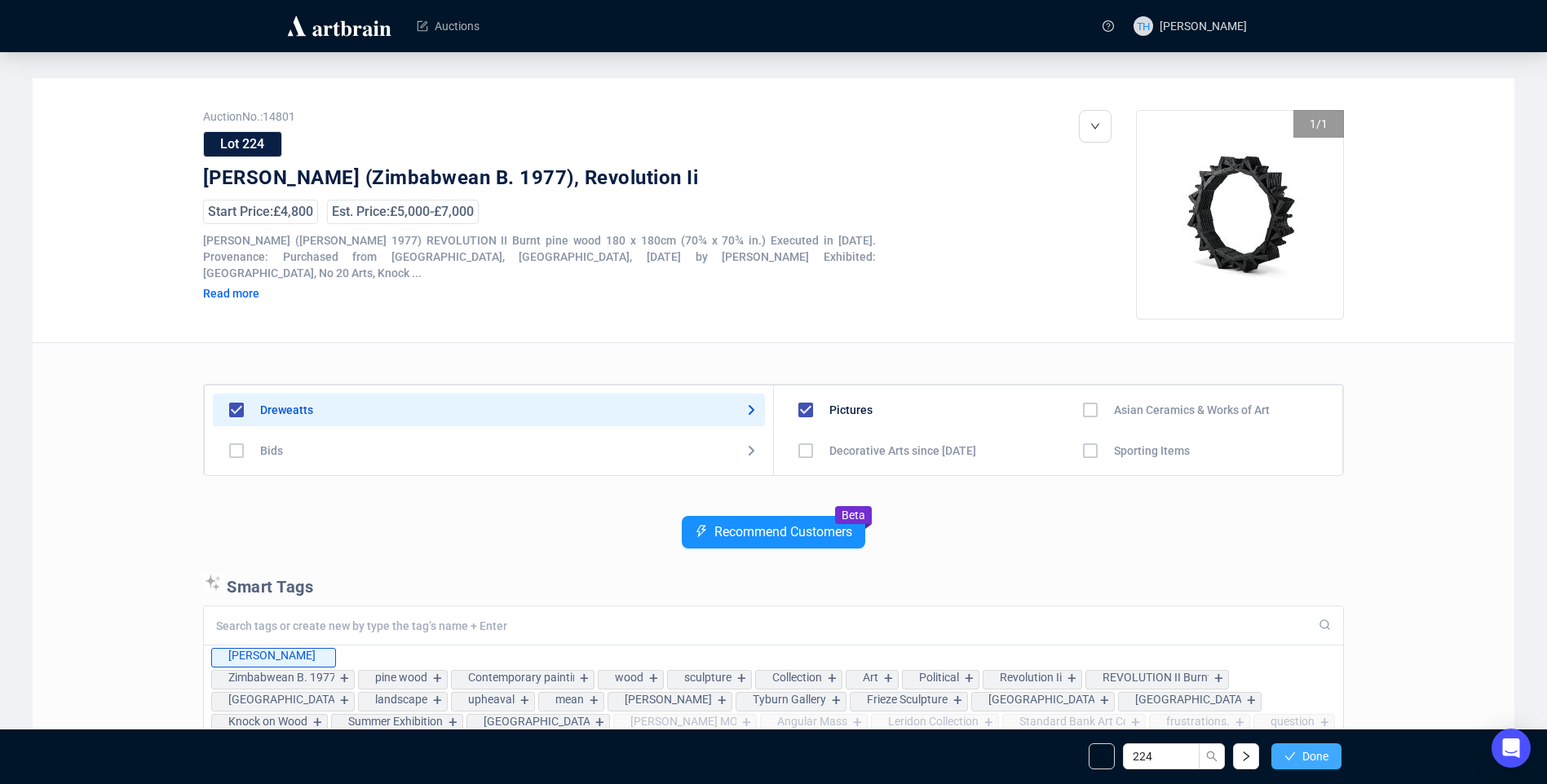
click at [1319, 755] on span "Done" at bounding box center [1315, 756] width 26 height 13
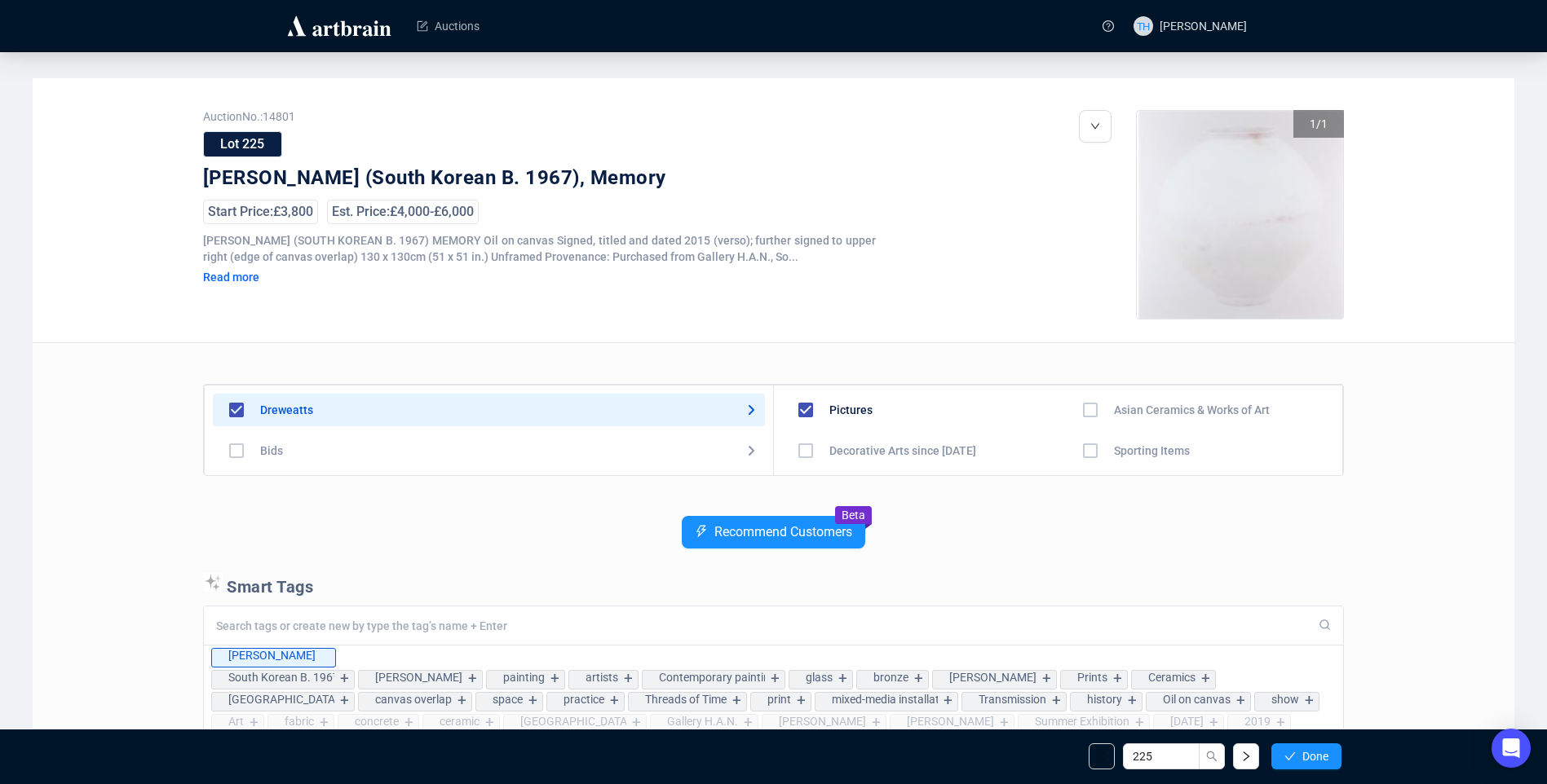
click at [1319, 755] on span "Done" at bounding box center [1315, 756] width 26 height 13
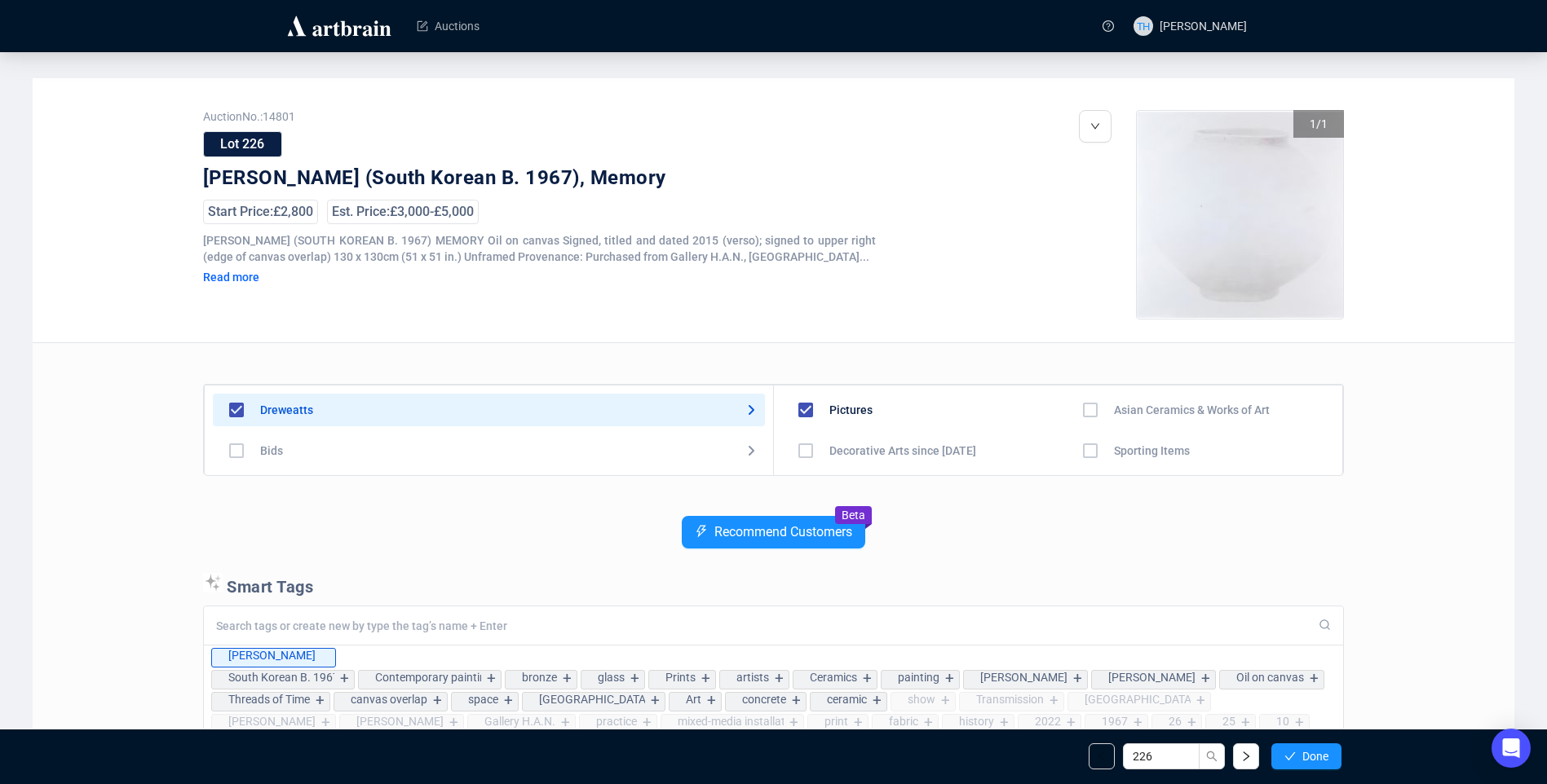
click at [1319, 755] on span "Done" at bounding box center [1315, 756] width 26 height 13
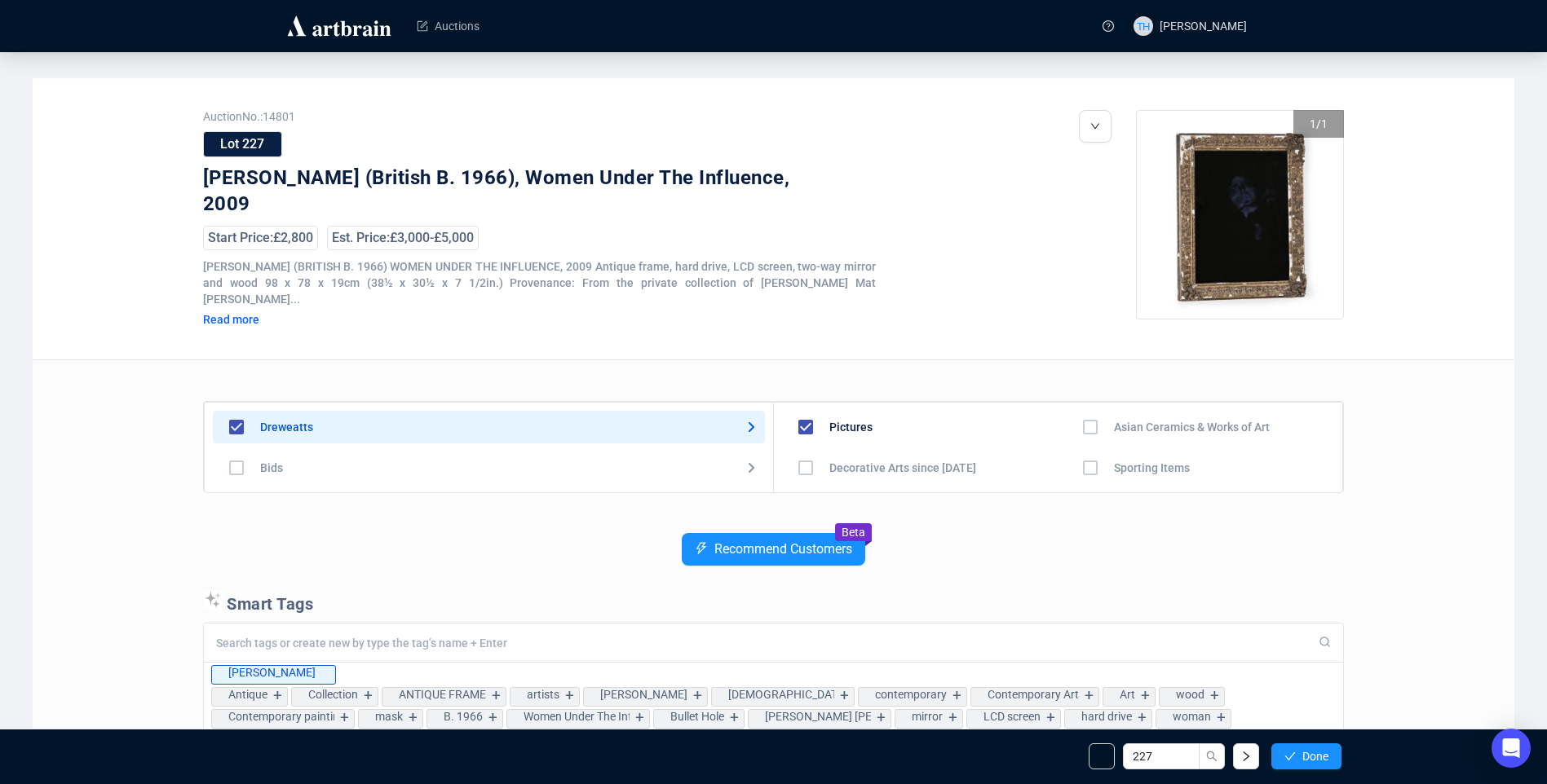
click at [1319, 755] on span "Done" at bounding box center [1315, 756] width 26 height 13
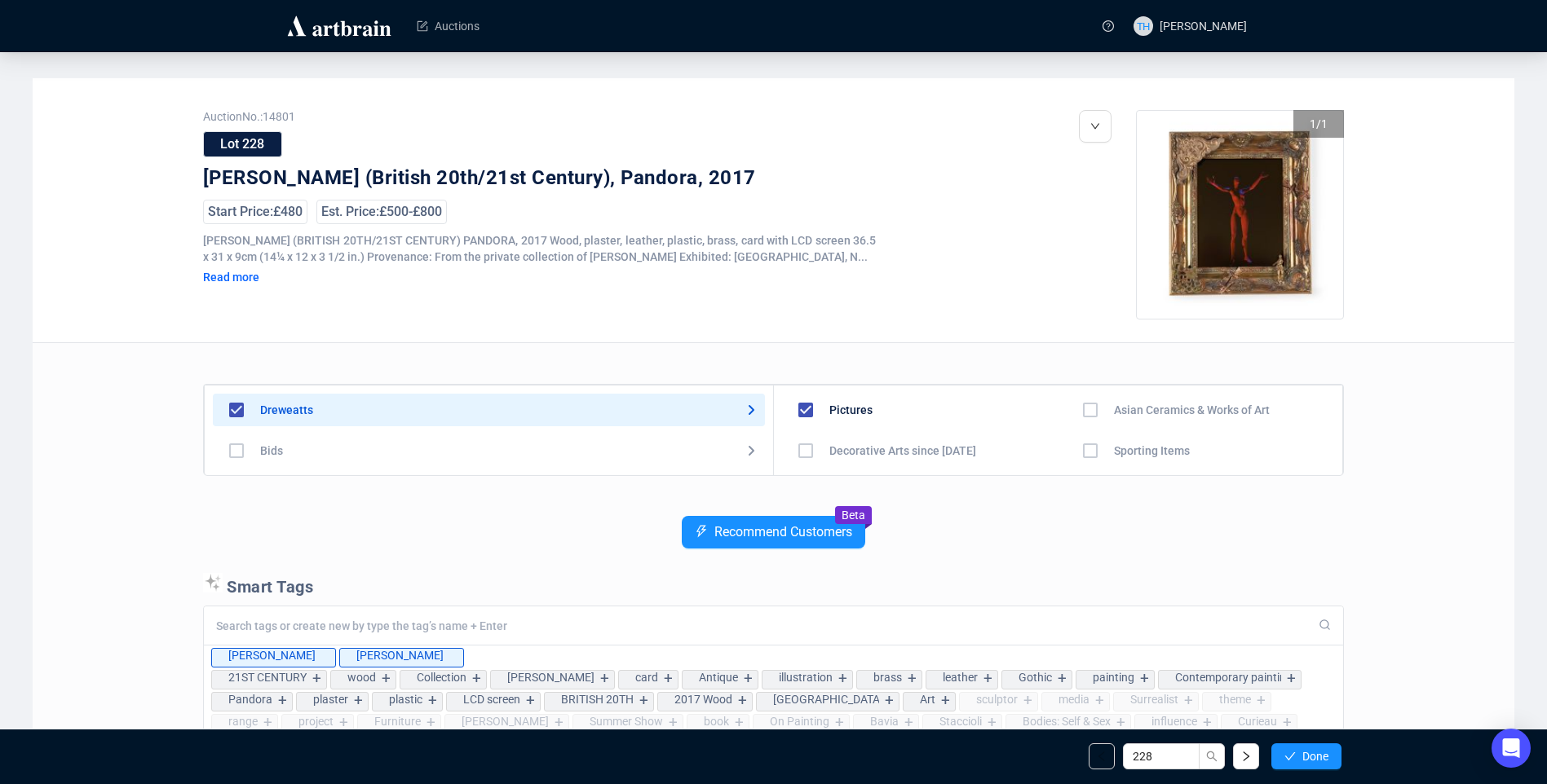
click at [1319, 755] on span "Done" at bounding box center [1315, 756] width 26 height 13
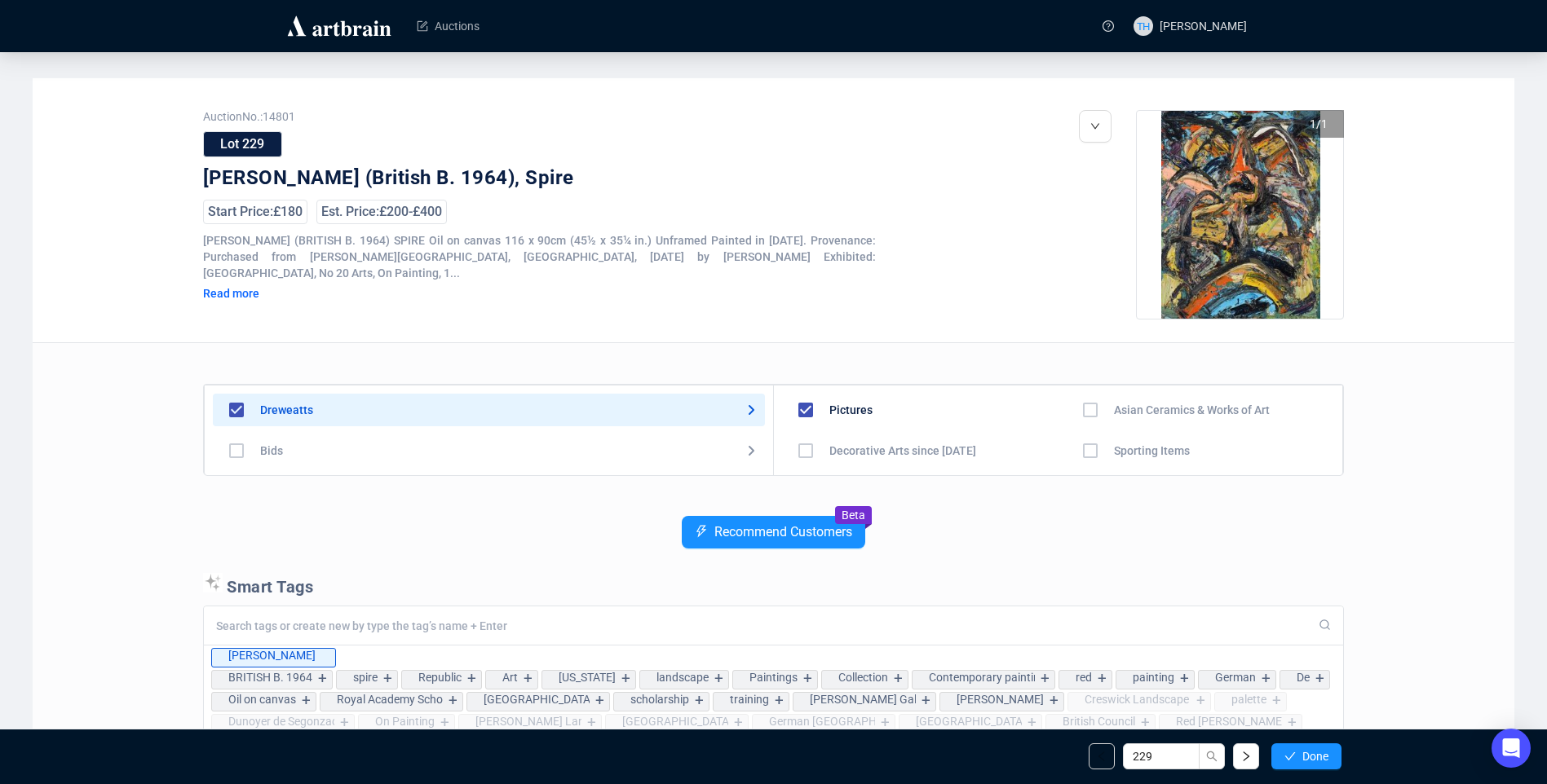
click at [1319, 755] on span "Done" at bounding box center [1315, 756] width 26 height 13
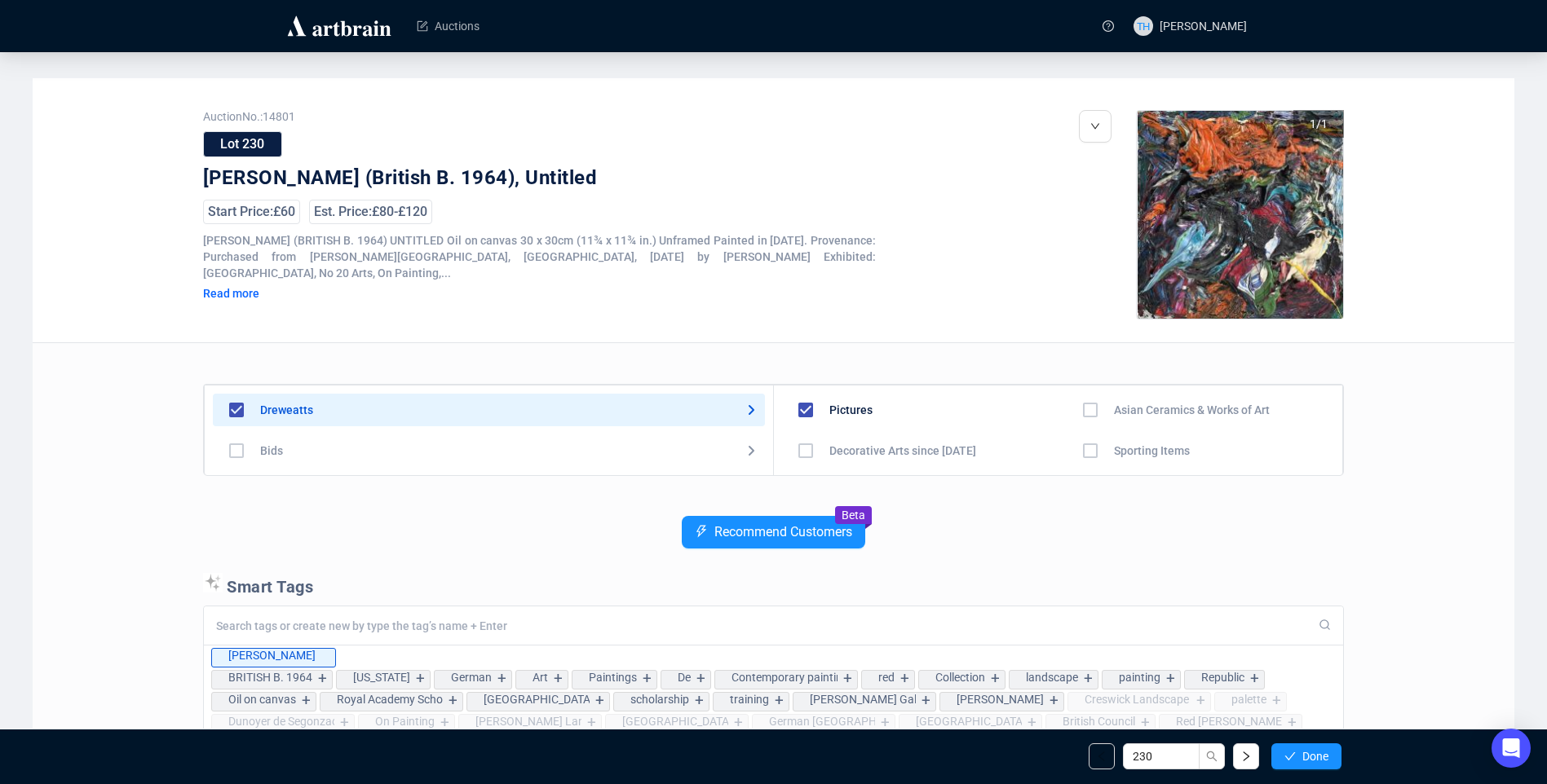
click at [1319, 755] on span "Done" at bounding box center [1315, 756] width 26 height 13
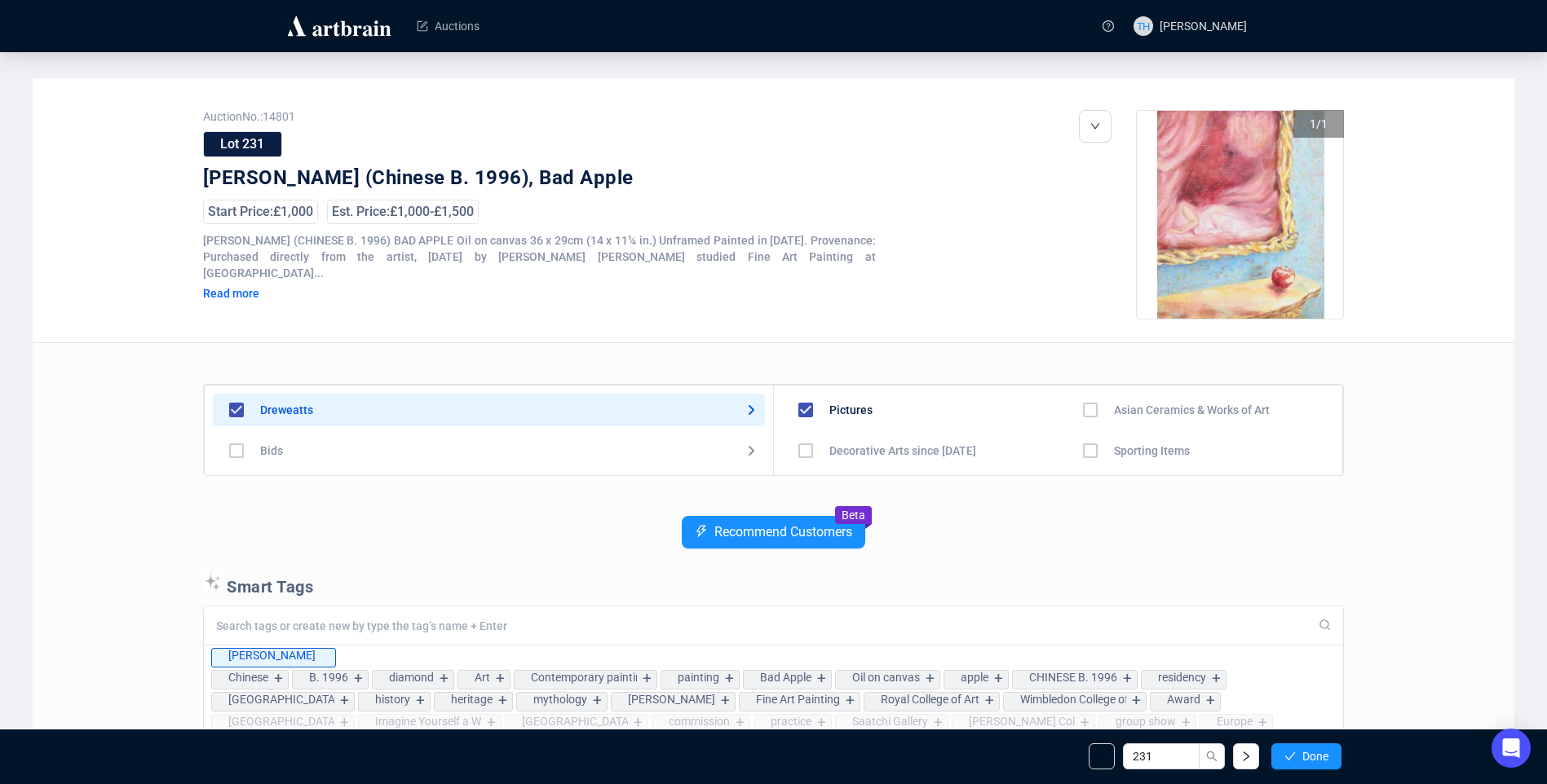
click at [1319, 755] on span "Done" at bounding box center [1315, 756] width 26 height 13
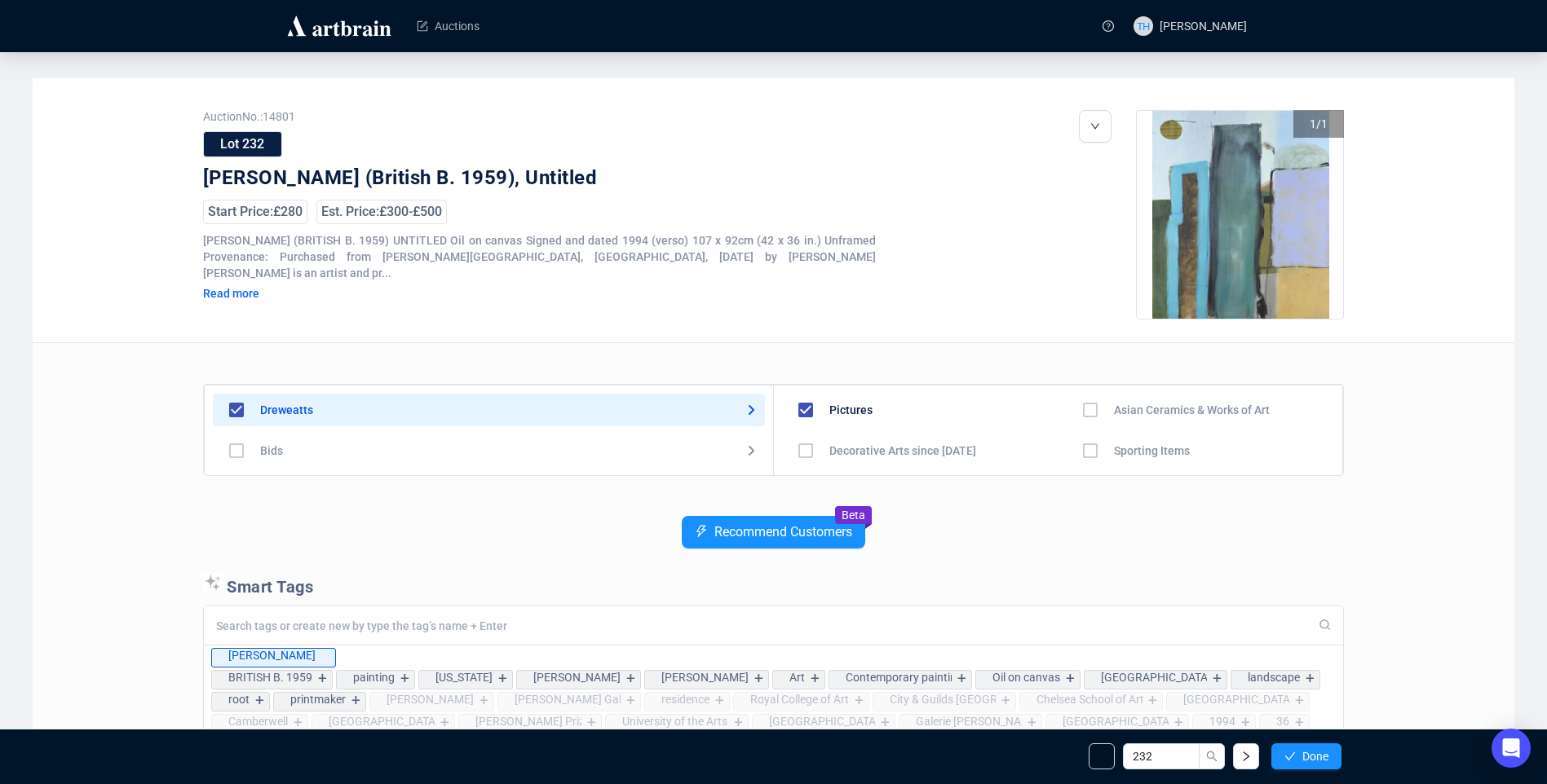
click at [1319, 755] on span "Done" at bounding box center [1315, 756] width 26 height 13
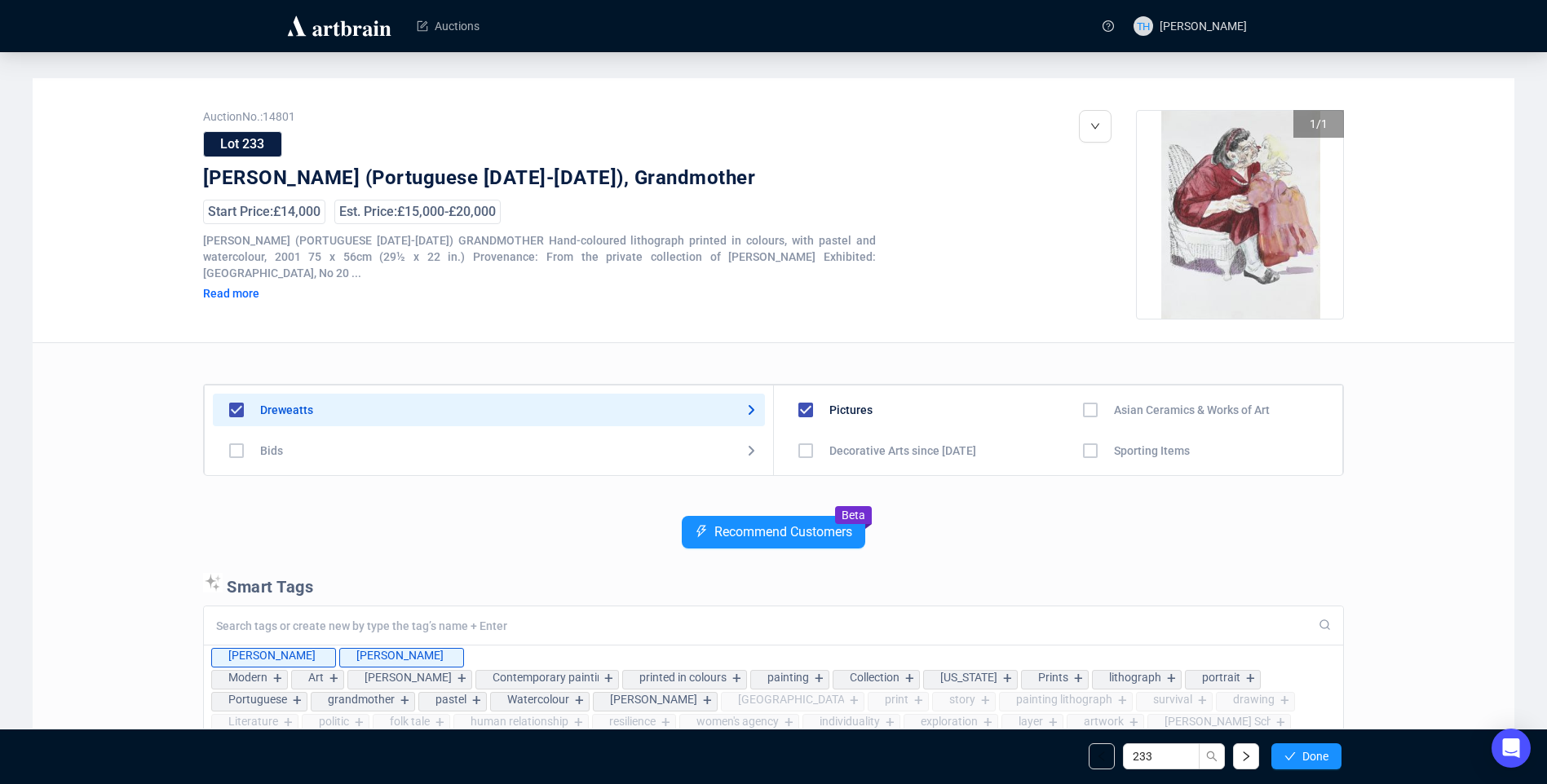
click at [1319, 755] on span "Done" at bounding box center [1315, 756] width 26 height 13
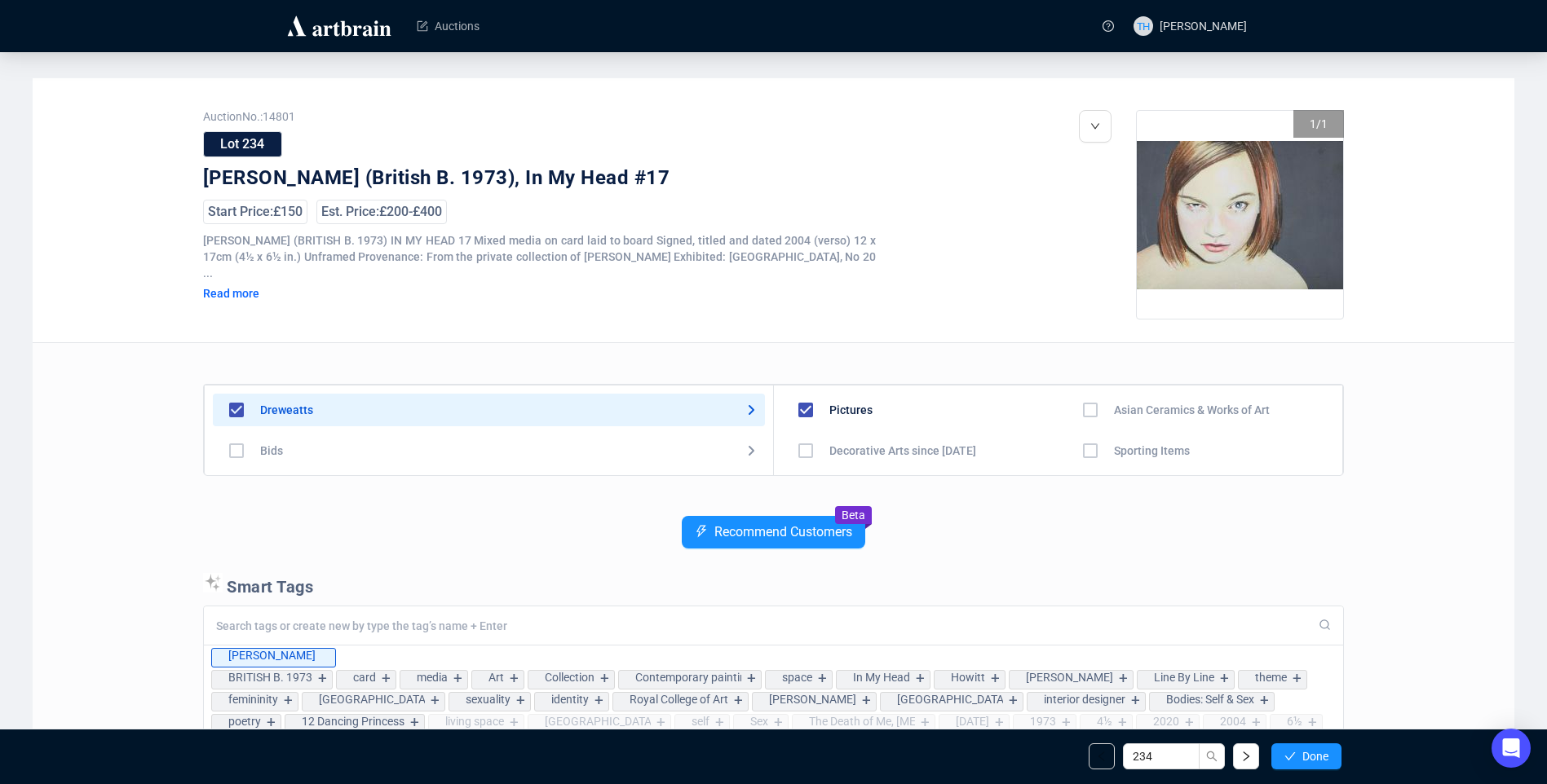
click at [1319, 755] on span "Done" at bounding box center [1315, 756] width 26 height 13
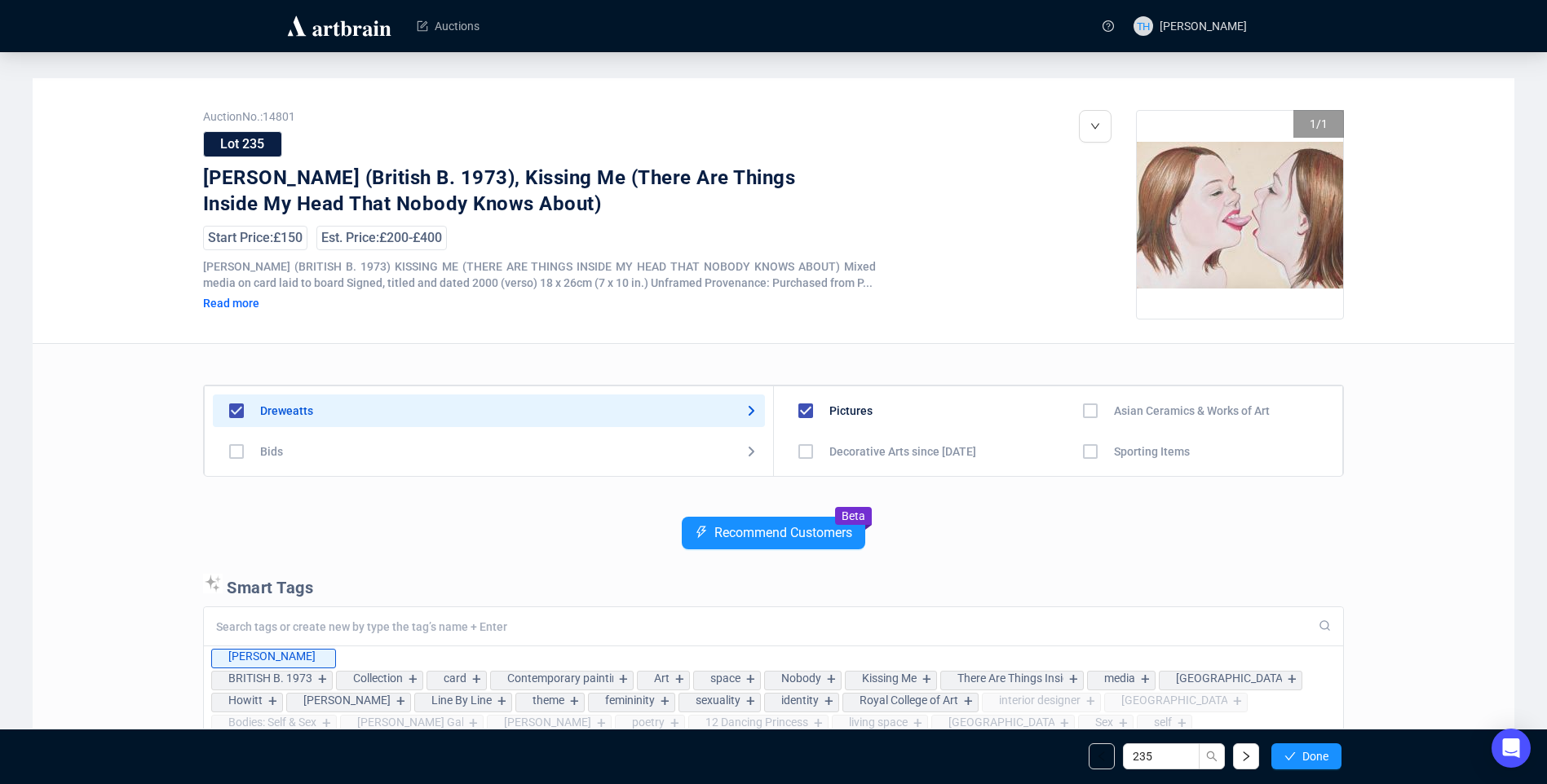
click at [1319, 755] on span "Done" at bounding box center [1315, 756] width 26 height 13
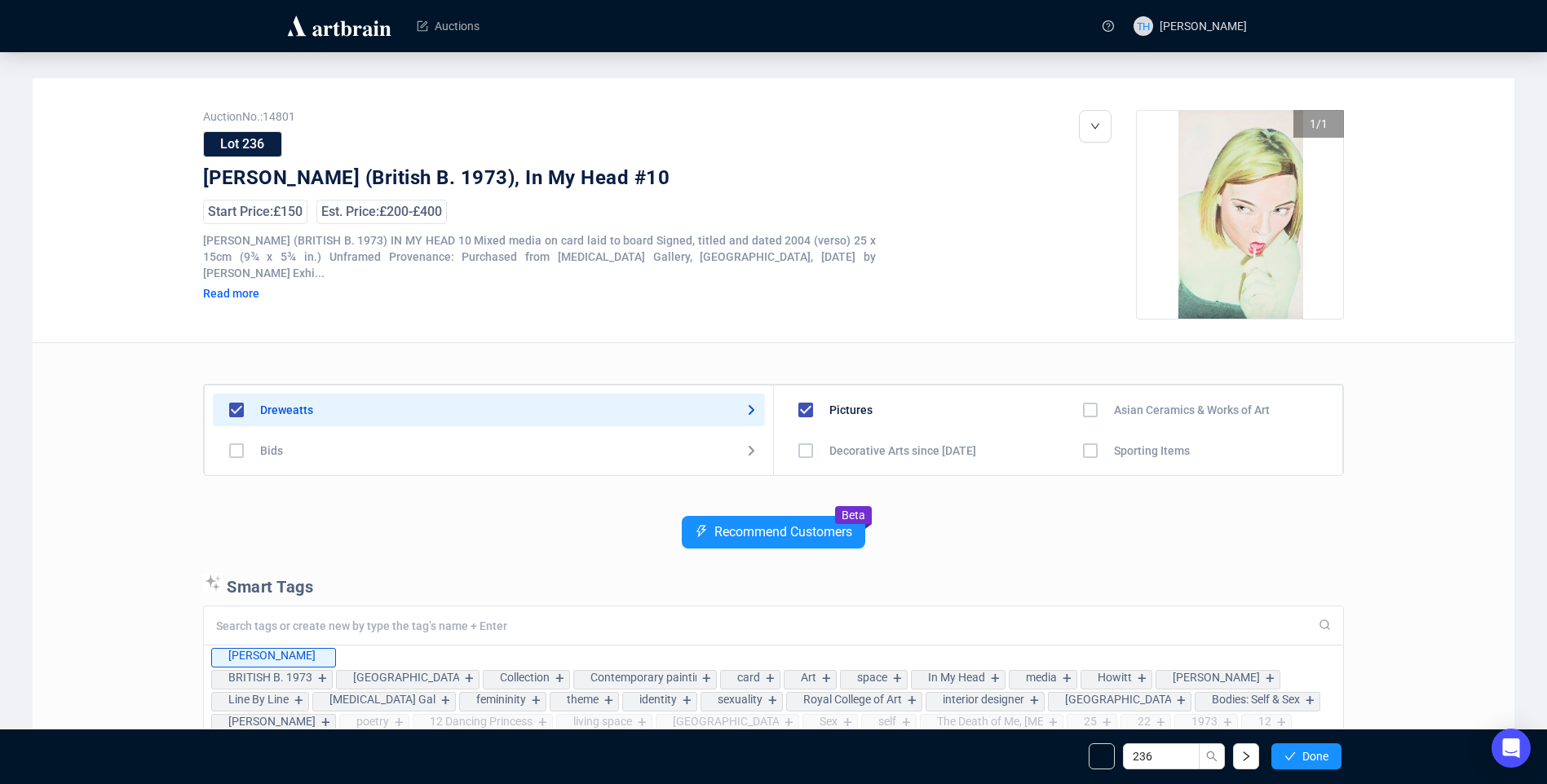
click at [1319, 755] on span "Done" at bounding box center [1315, 756] width 26 height 13
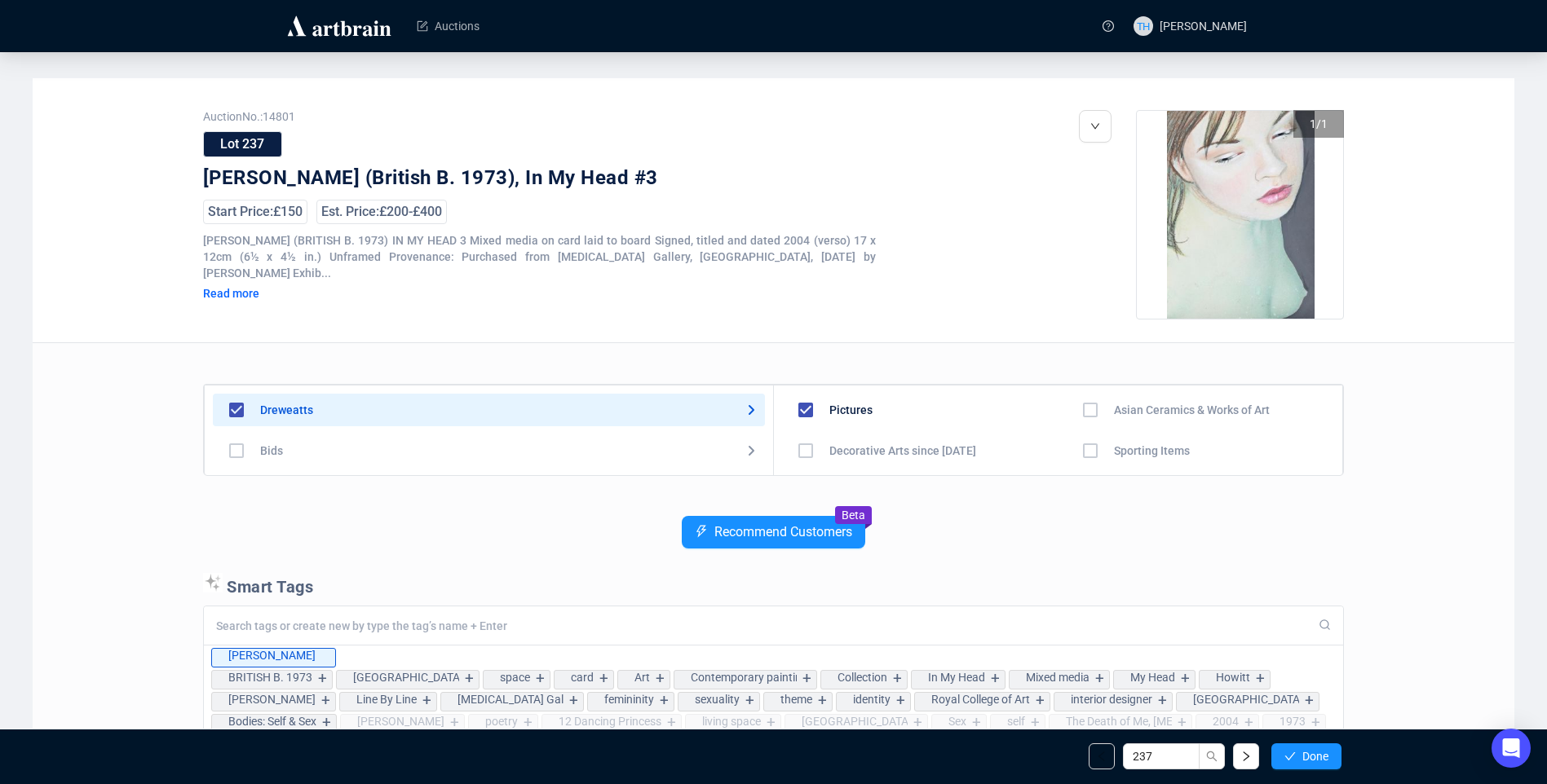
click at [1319, 755] on span "Done" at bounding box center [1315, 756] width 26 height 13
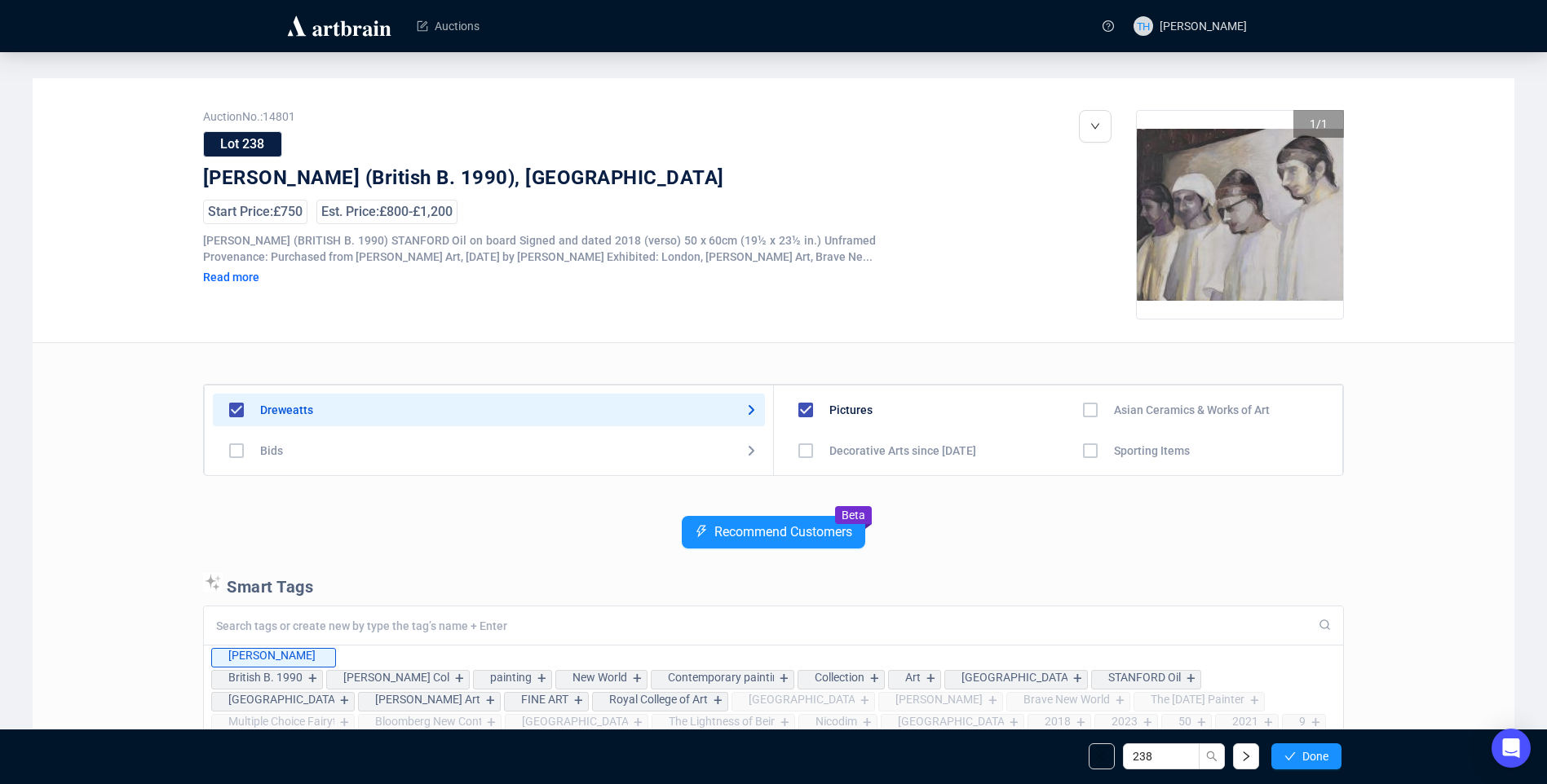
click at [1319, 755] on span "Done" at bounding box center [1315, 756] width 26 height 13
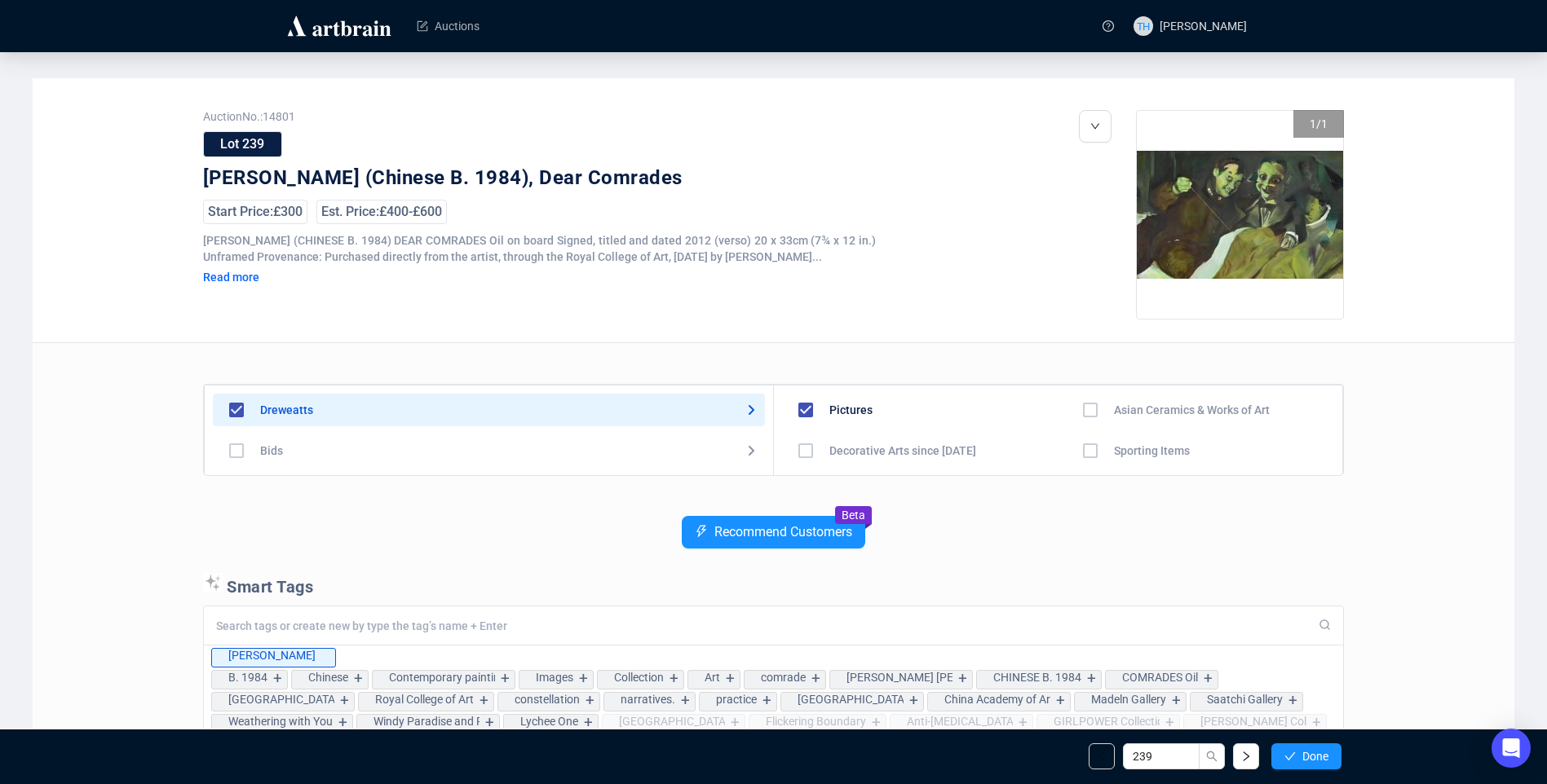
click at [1319, 755] on span "Done" at bounding box center [1315, 756] width 26 height 13
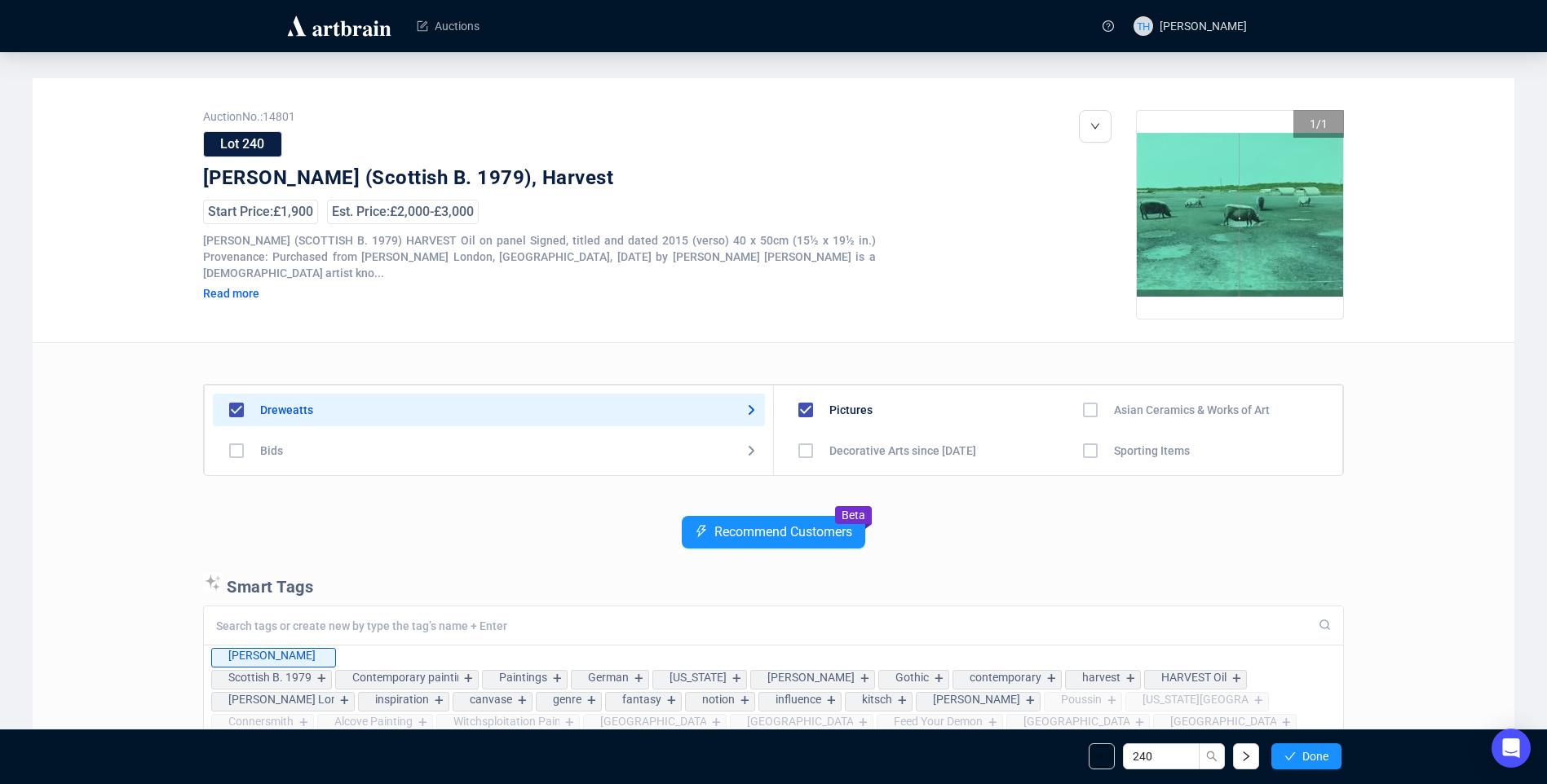
click at [1319, 755] on span "Done" at bounding box center [1315, 756] width 26 height 13
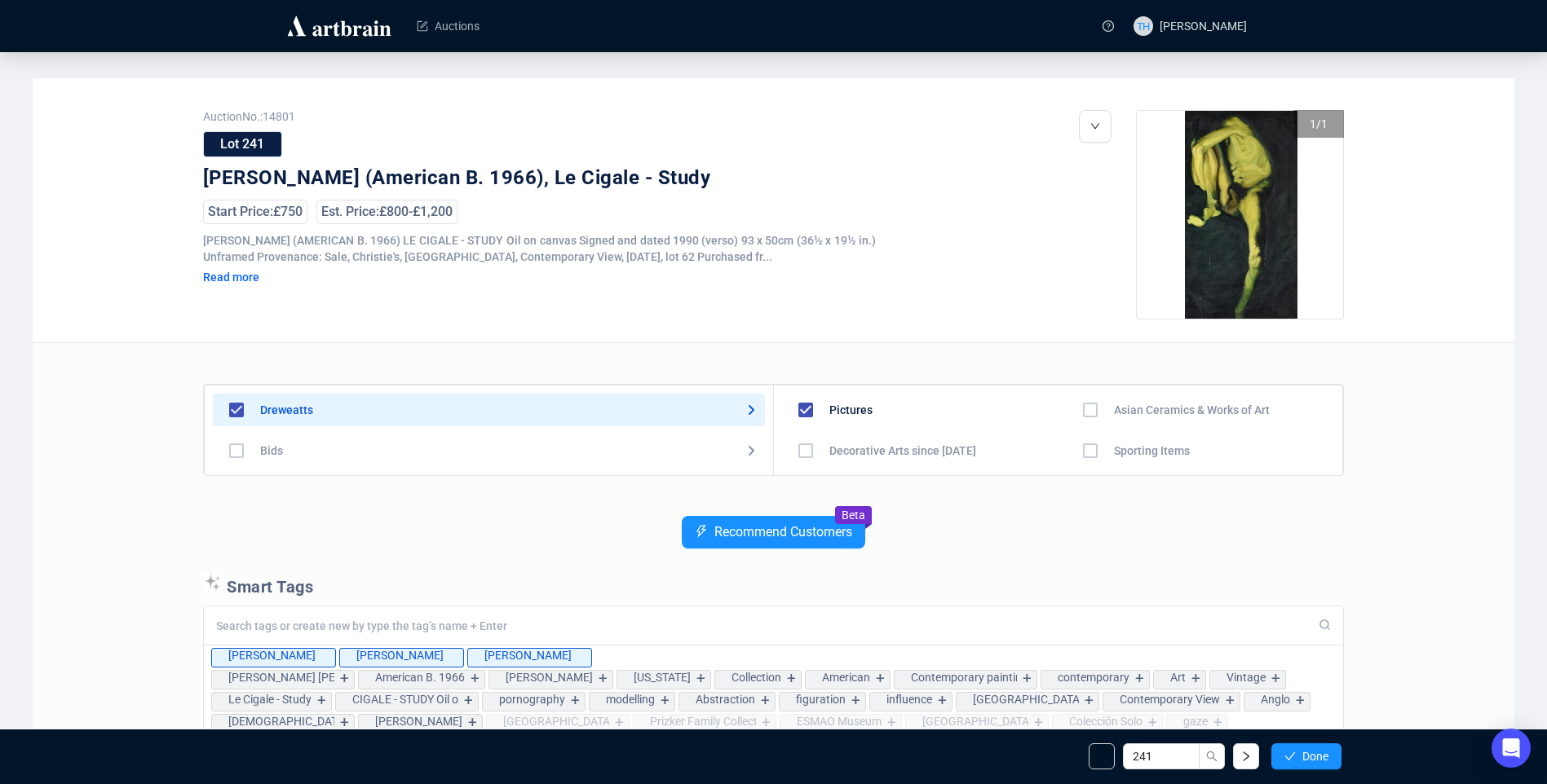
click at [1319, 755] on span "Done" at bounding box center [1315, 756] width 26 height 13
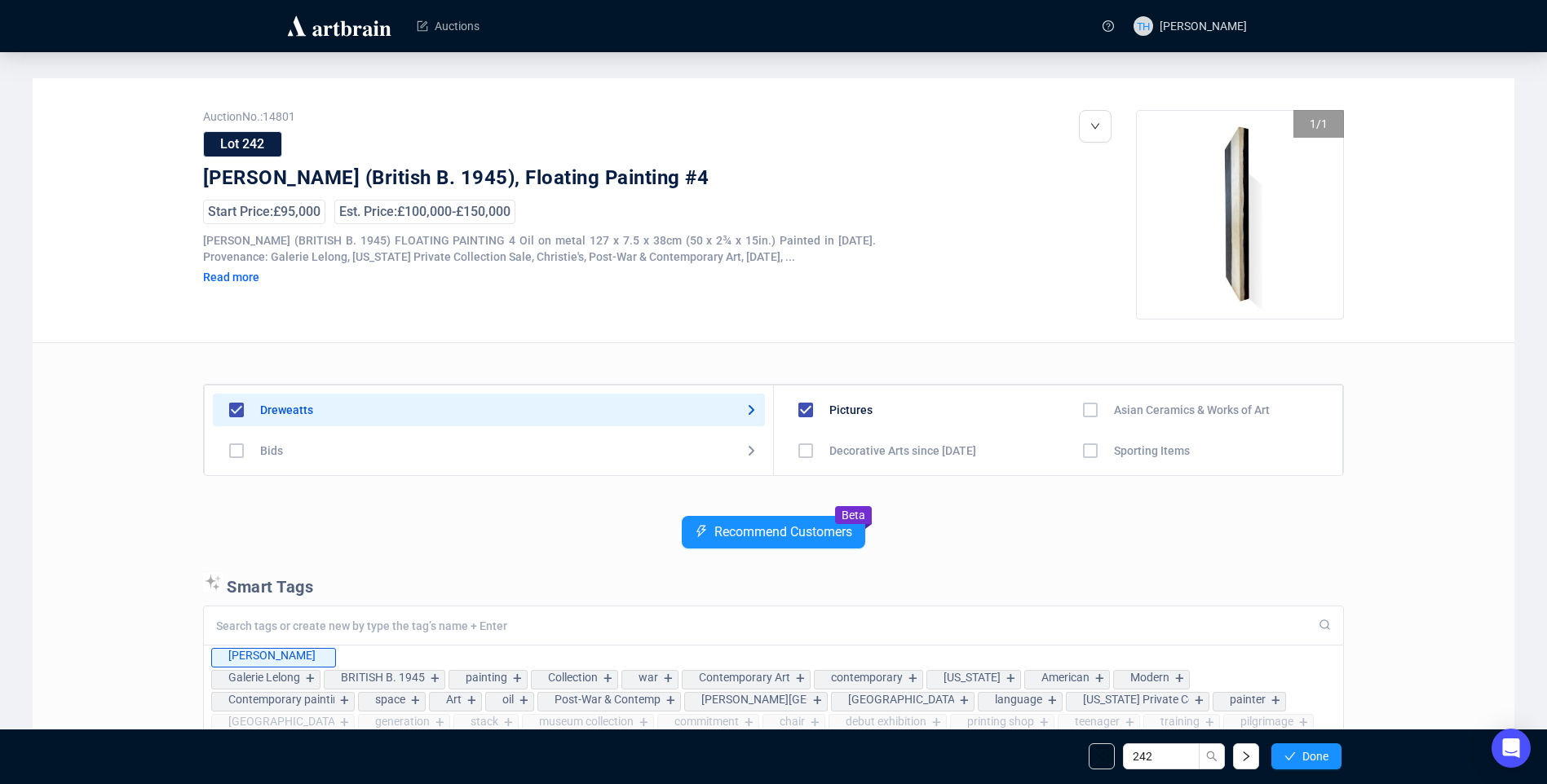
click at [1319, 755] on span "Done" at bounding box center [1315, 756] width 26 height 13
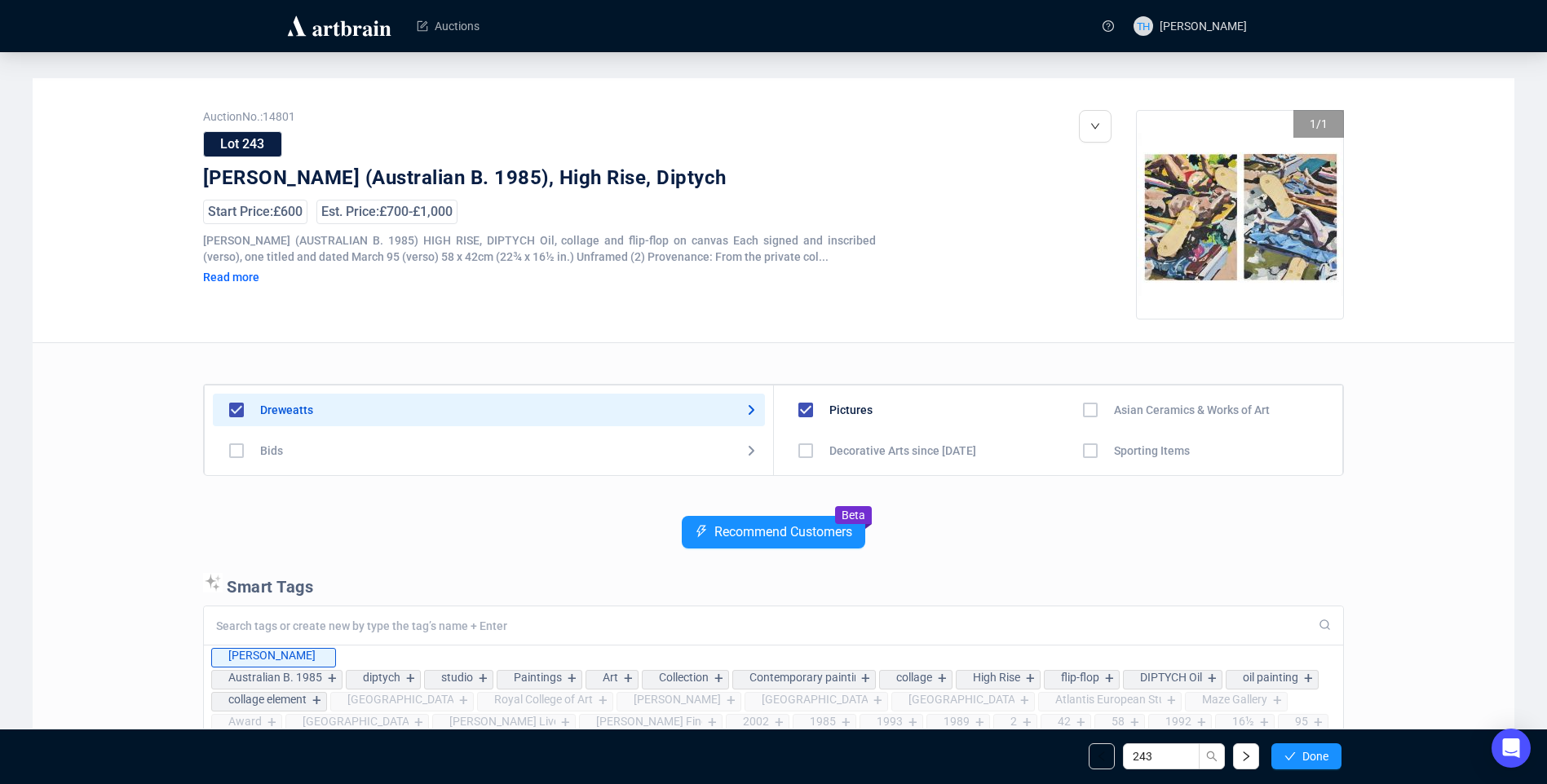
click at [1319, 755] on span "Done" at bounding box center [1315, 756] width 26 height 13
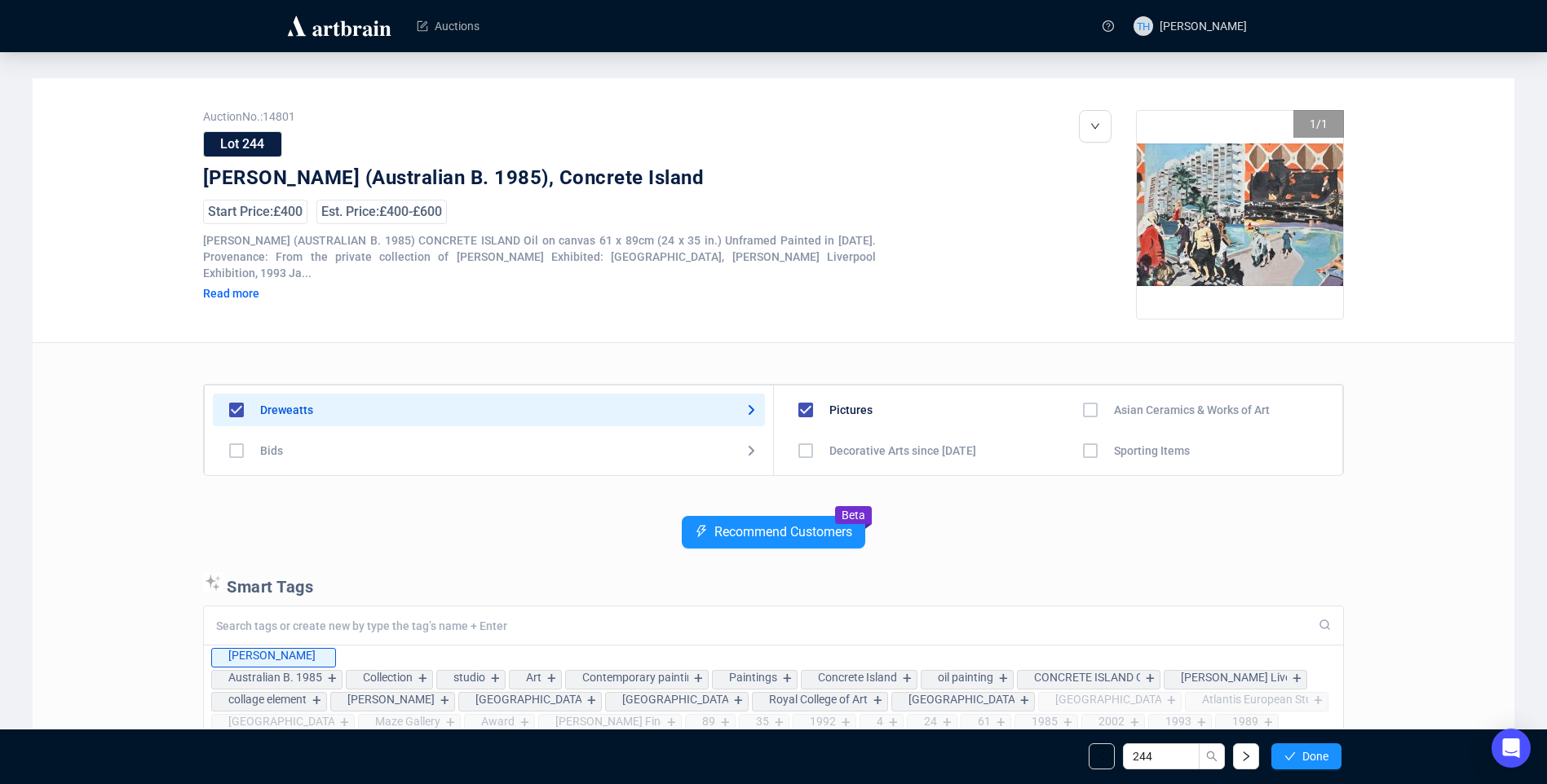
click at [1319, 755] on span "Done" at bounding box center [1315, 756] width 26 height 13
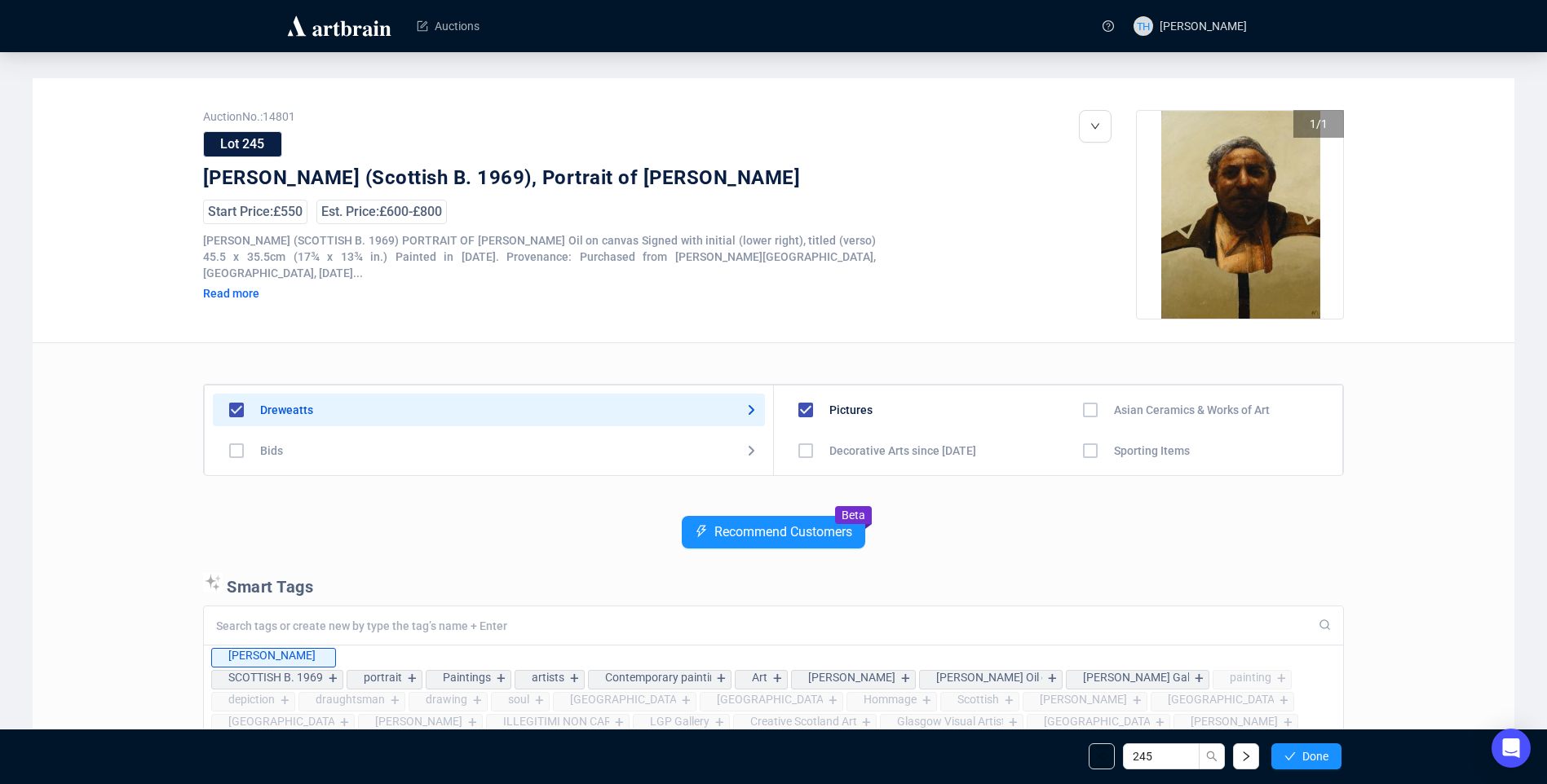
click at [1319, 755] on span "Done" at bounding box center [1315, 756] width 26 height 13
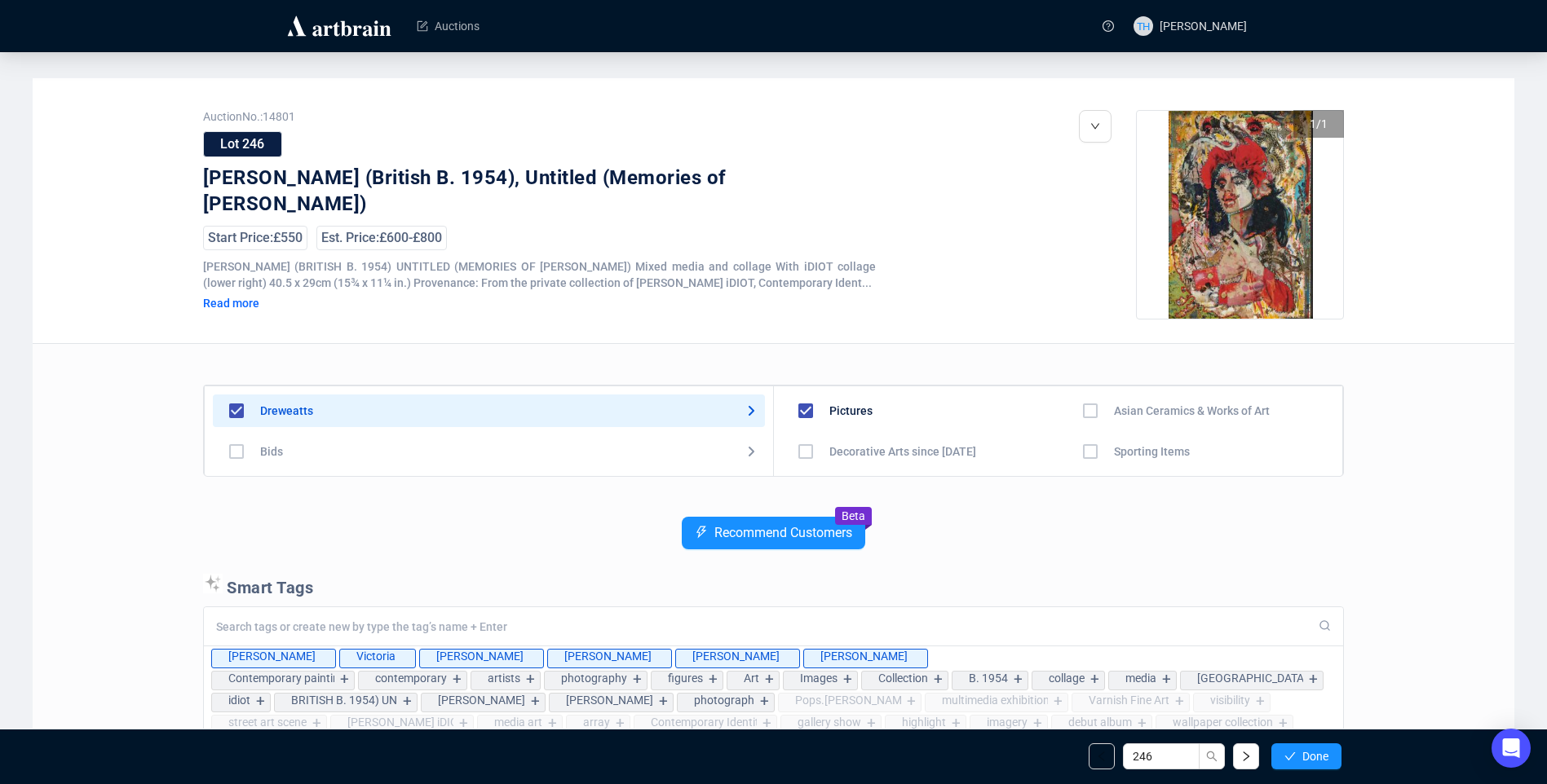
click at [1319, 755] on span "Done" at bounding box center [1315, 756] width 26 height 13
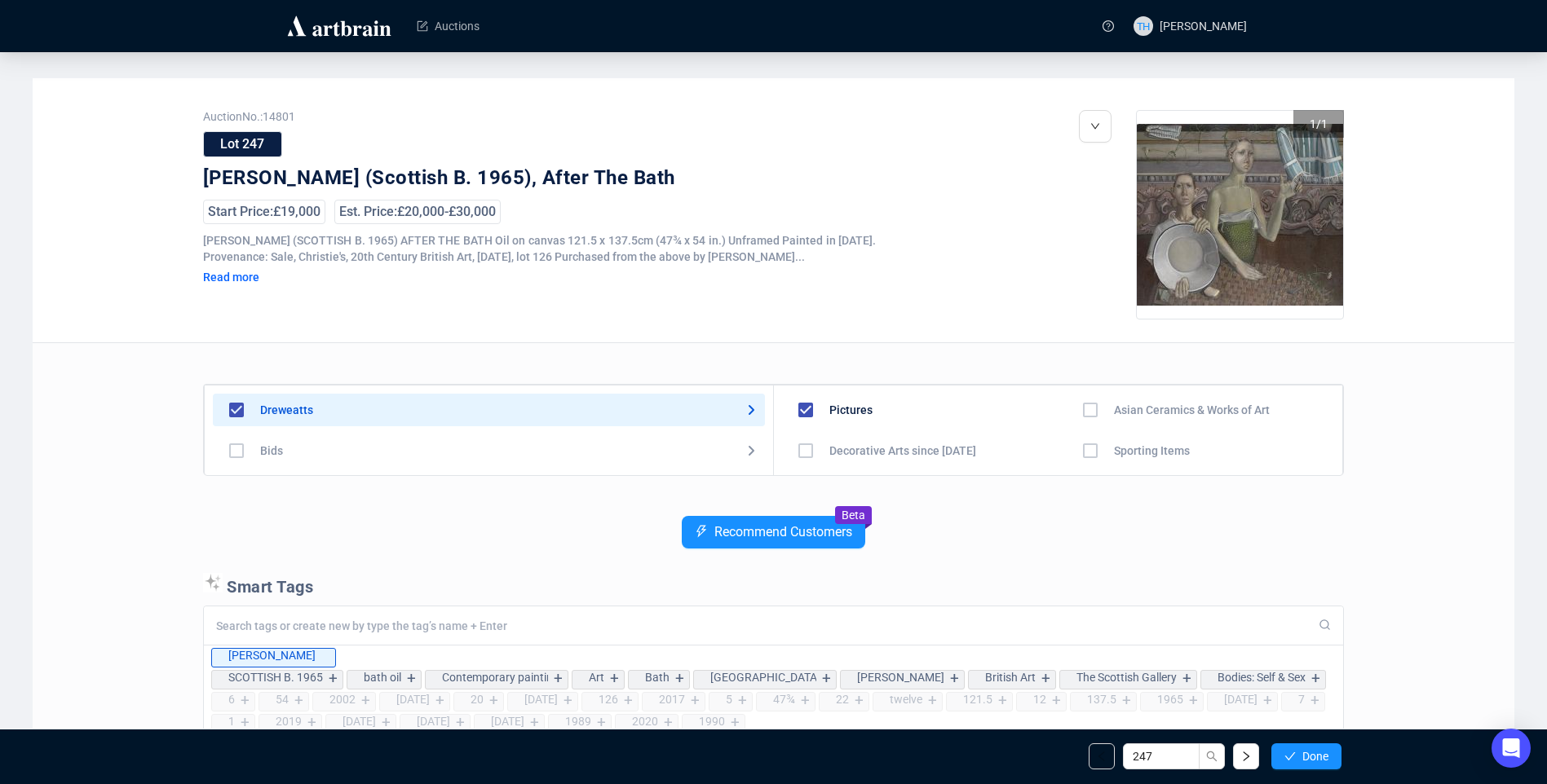
click at [1319, 755] on span "Done" at bounding box center [1315, 756] width 26 height 13
